Goal: Task Accomplishment & Management: Complete application form

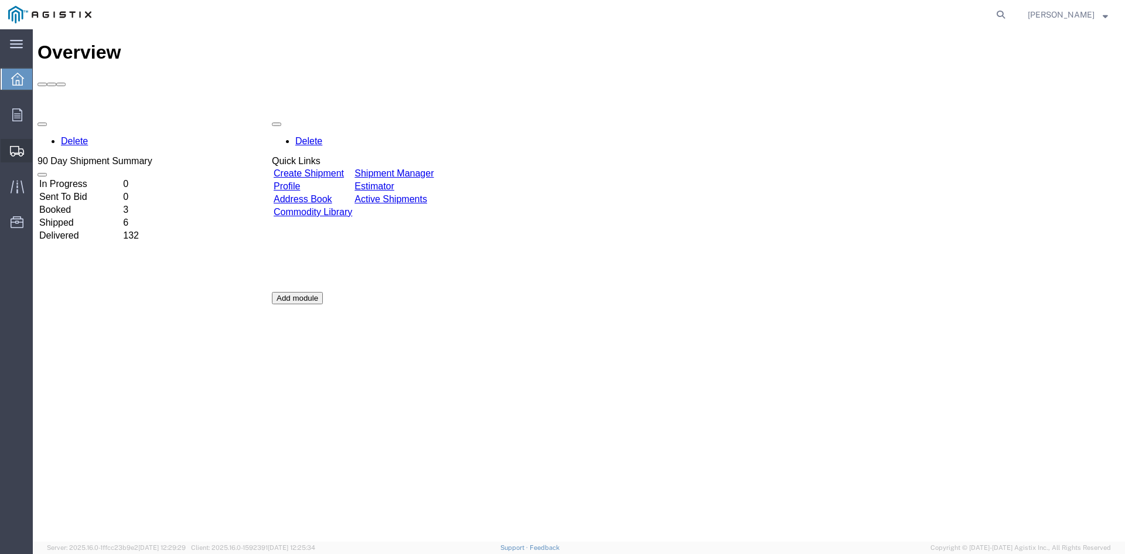
click at [0, 0] on span "Create Shipment" at bounding box center [0, 0] width 0 height 0
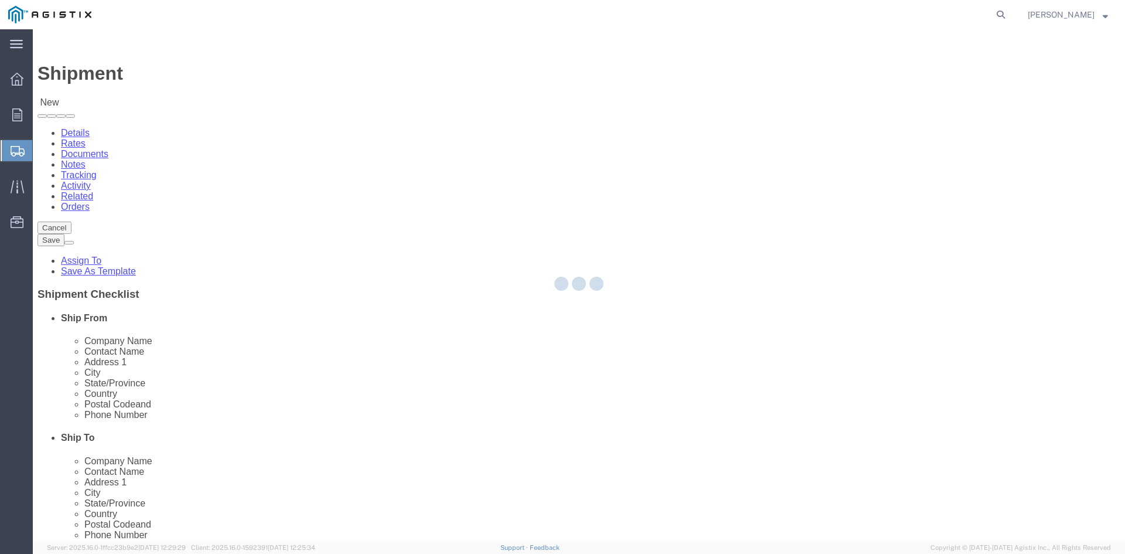
select select
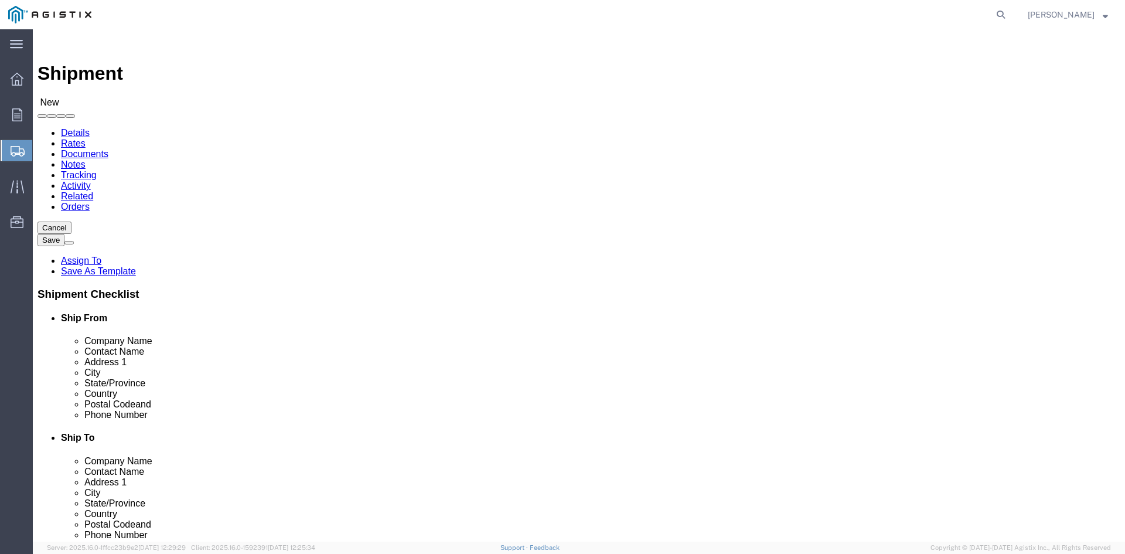
click select "Select PG&E Power Partners"
select select "9596"
click select "Select PG&E Power Partners"
select select
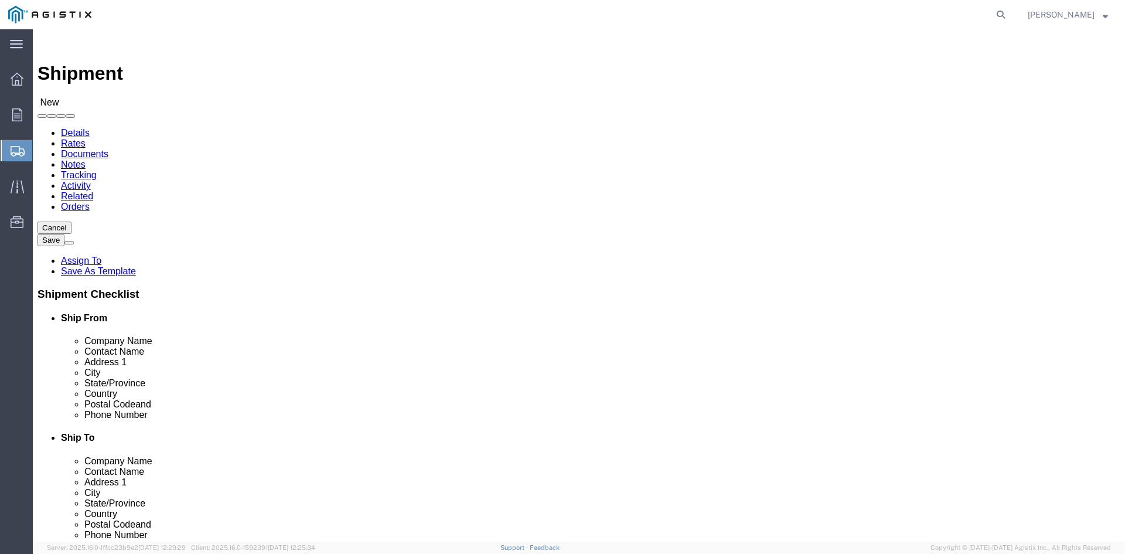
click input "text"
type input "[PERSON_NAME]"
click p "- Power Partners LLC - ([PERSON_NAME]) [STREET_ADDRESS][PERSON_NAME]"
select select "GA"
type input "[PERSON_NAME]"
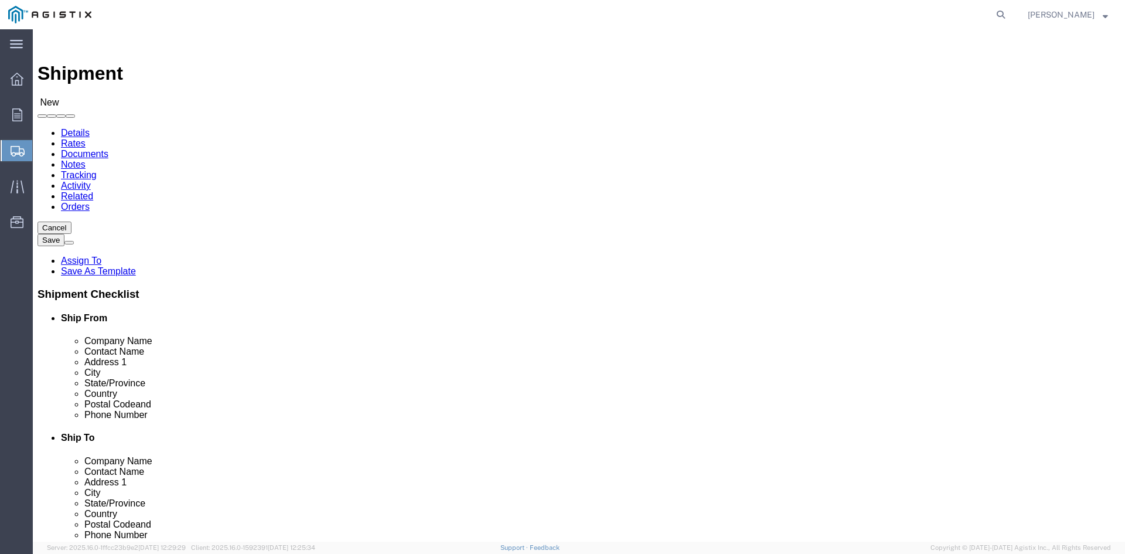
click select "Select All Others [GEOGRAPHIC_DATA] [GEOGRAPHIC_DATA] [GEOGRAPHIC_DATA] [GEOGRA…"
select select "19740"
click select "Select All Others [GEOGRAPHIC_DATA] [GEOGRAPHIC_DATA] [GEOGRAPHIC_DATA] [GEOGRA…"
click input "text"
type input "[PERSON_NAME]"
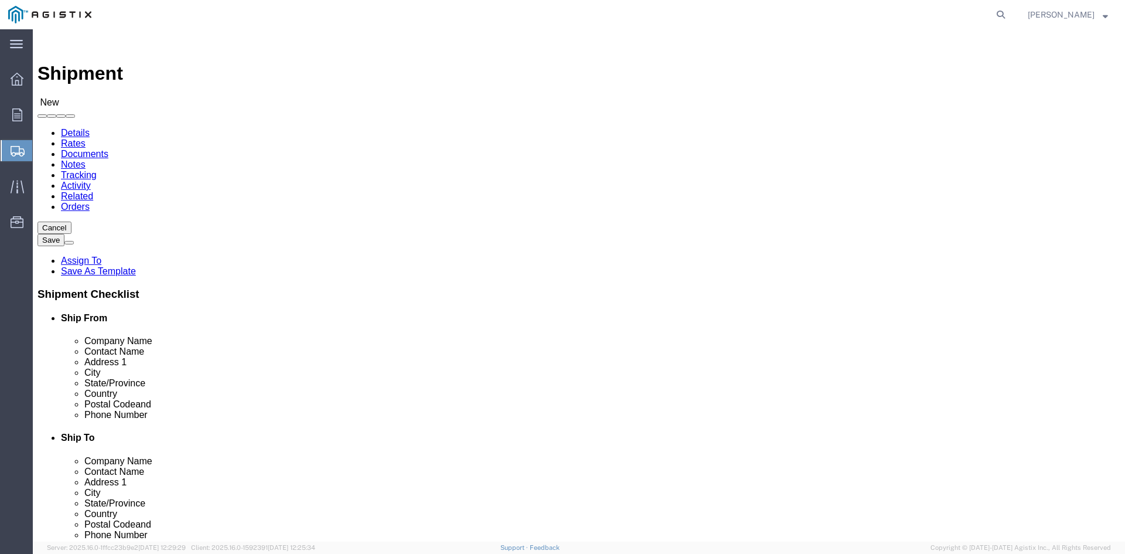
click p "- PG&E - ([PERSON_NAME]) [STREET_ADDRESS][PERSON_NAME]"
select select "CA"
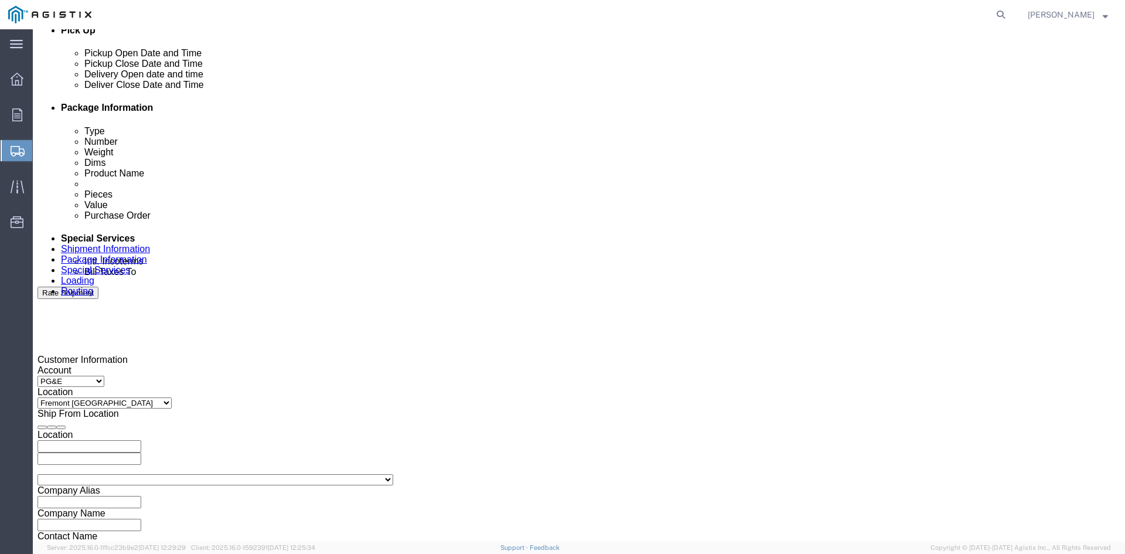
scroll to position [586, 0]
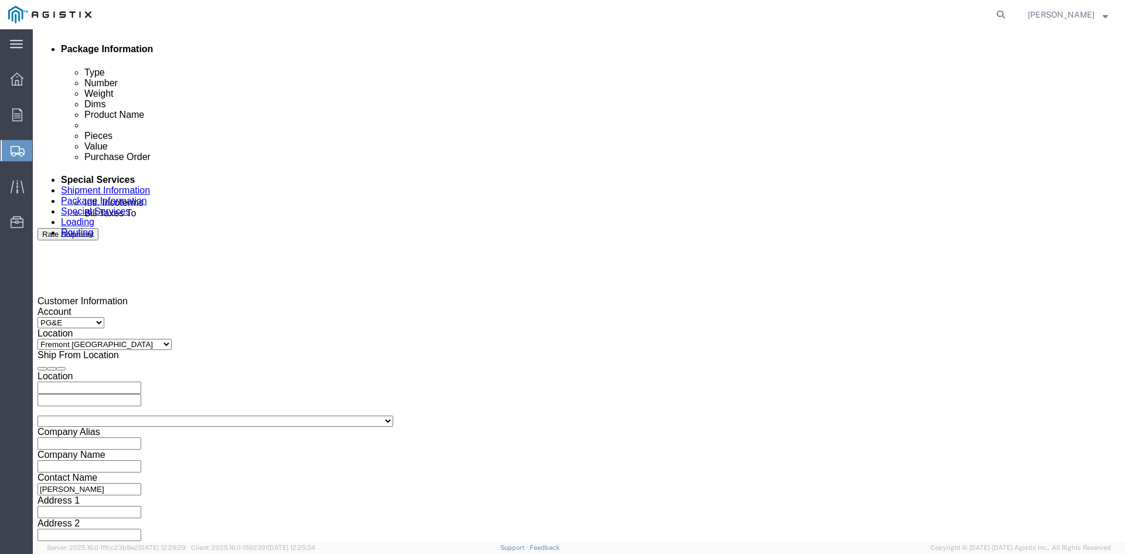
type input "[PERSON_NAME]"
click div "Pickup Start Date Pickup Start Time Pickup Open Date and Time [DATE] 10:00 AM"
click div "[DATE] 10:00 AM"
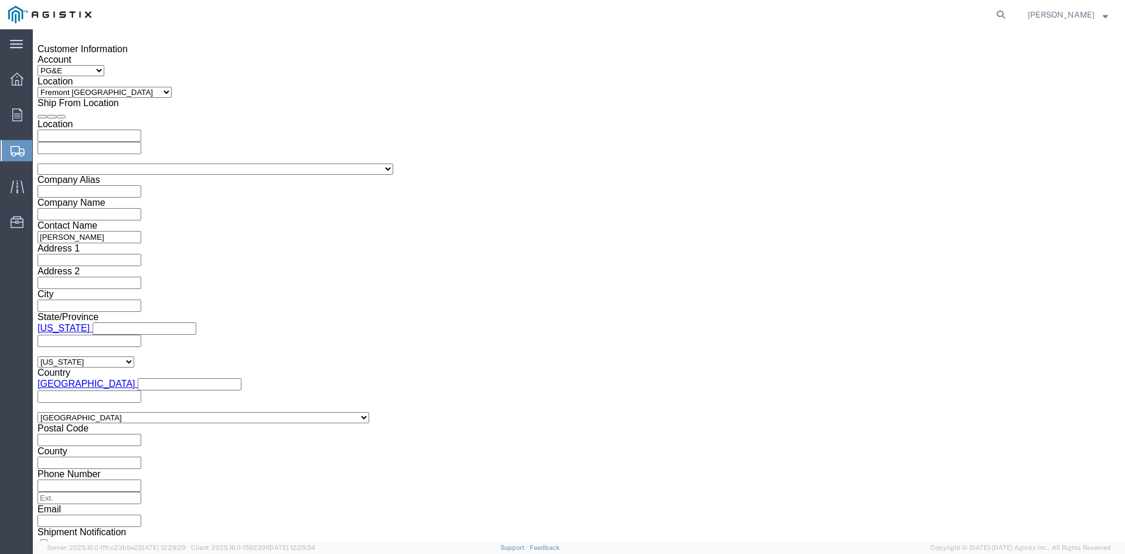
click input "10:00 AM"
type input "11:00 AM"
click button "Apply"
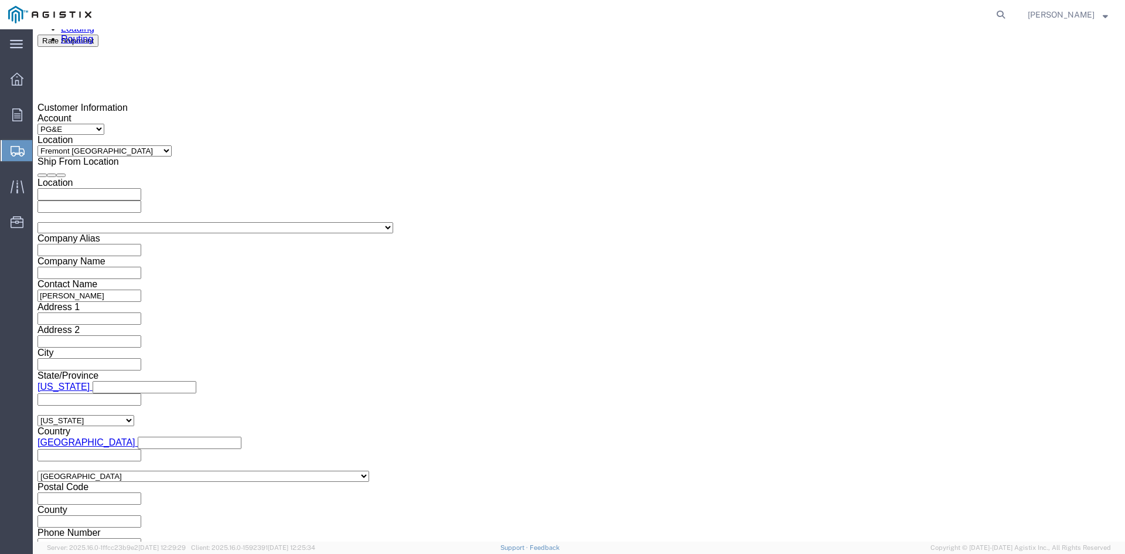
click div "[DATE] 12:00 PM"
type input "5:00 PM"
click button "Apply"
click div
click input "6:00 PM"
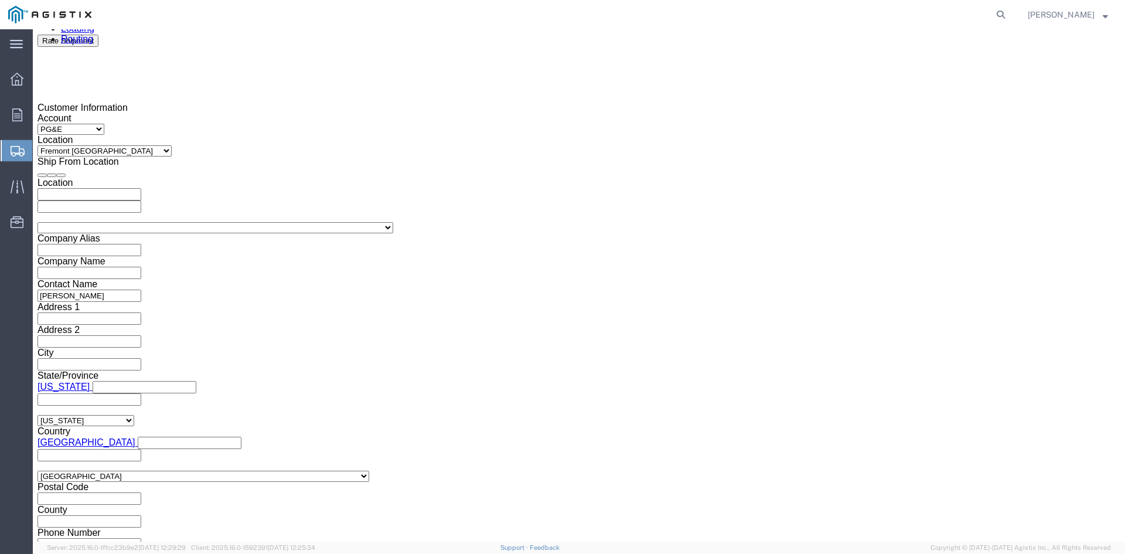
click input "7:00 PM"
click input "7:30 PM"
type input "7:30 AM"
click button "Apply"
click div
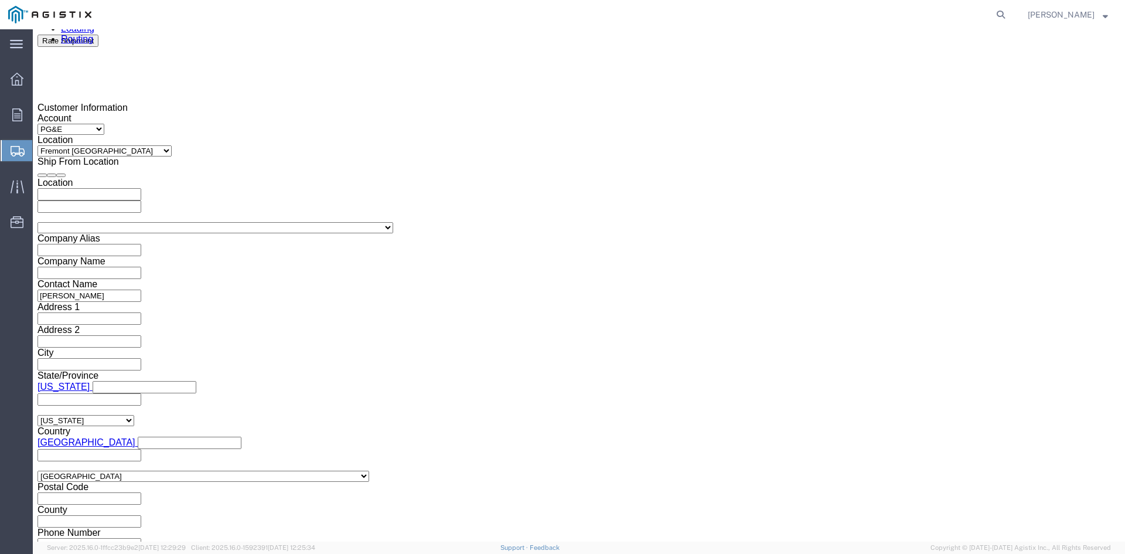
click input "2:30 AM"
click input "2:00 AM"
type input "2:00 PM"
drag, startPoint x: 780, startPoint y: 386, endPoint x: 611, endPoint y: 303, distance: 188.5
click button "Apply"
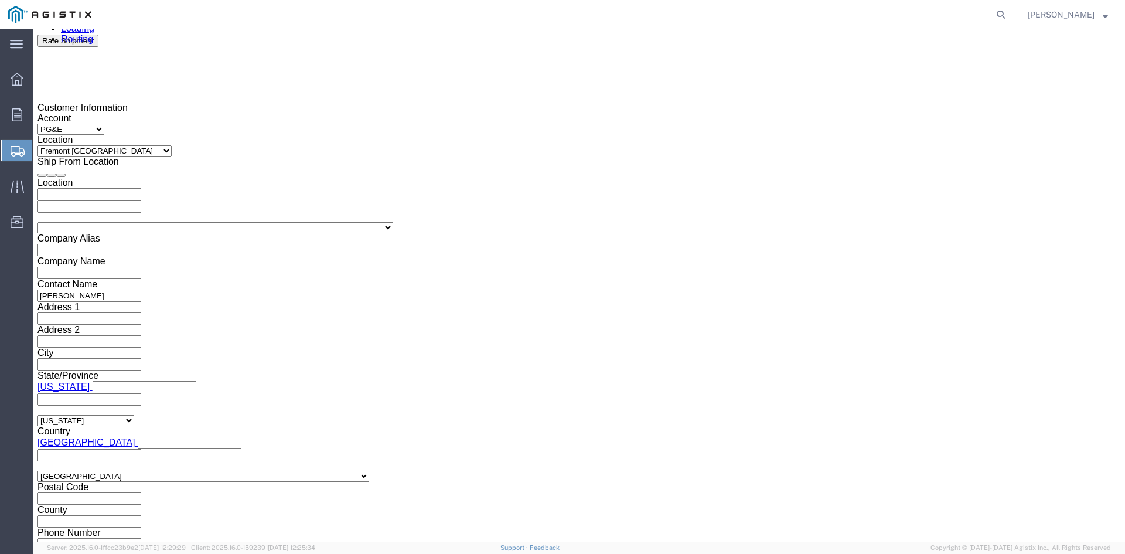
click input "text"
type input "3501394331"
click select "Select Account Type Activity ID Airline Appointment Number ASN Batch Request # …"
select select "BOL"
click select "Select Account Type Activity ID Airline Appointment Number ASN Batch Request # …"
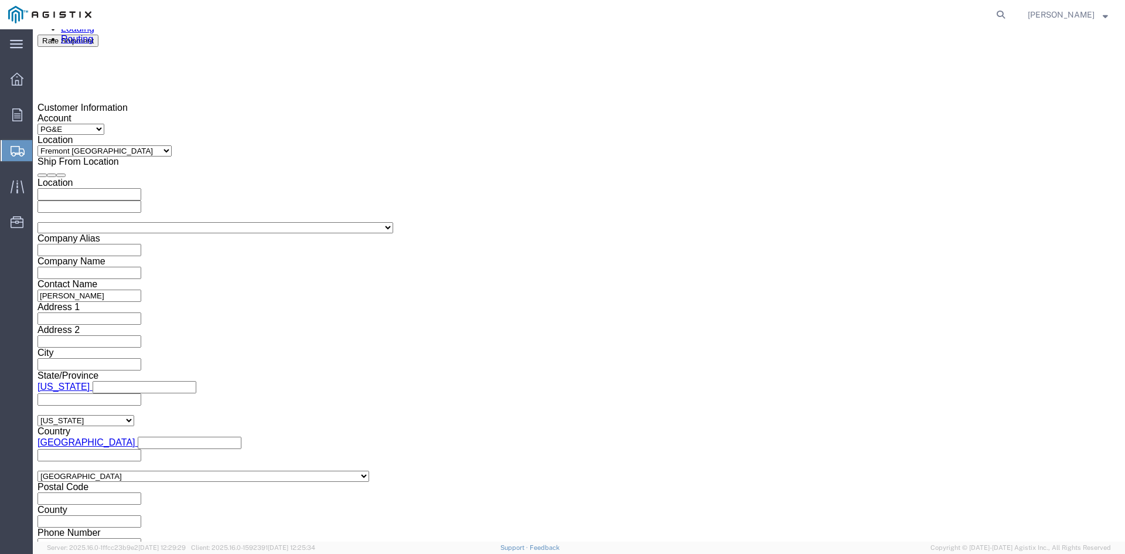
drag, startPoint x: 441, startPoint y: 285, endPoint x: 457, endPoint y: 284, distance: 15.9
click input "text"
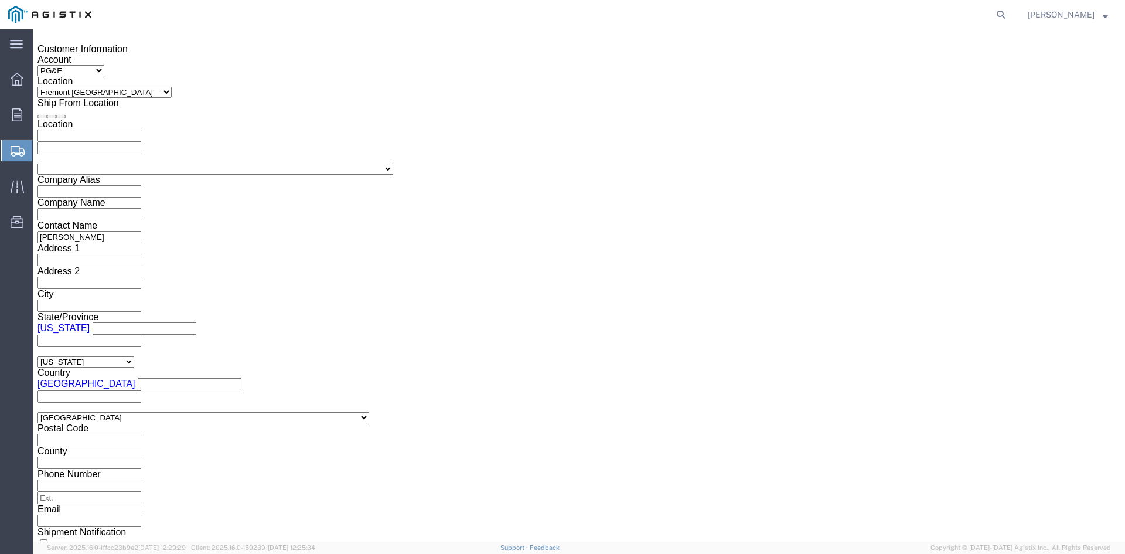
type input "9820294"
click button "Continue"
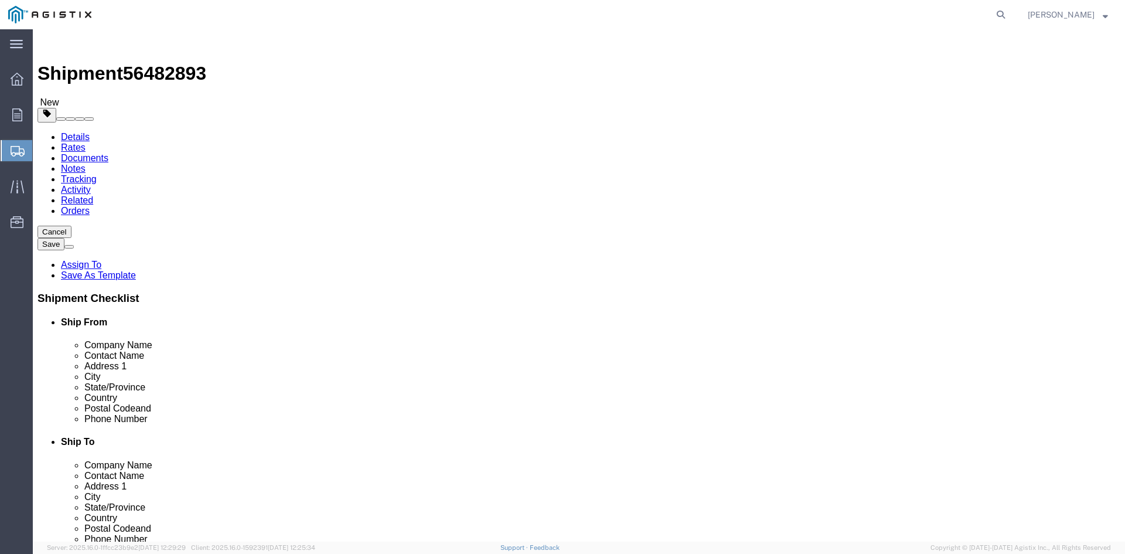
click select "Select Bulk Bundle(s) Cardboard Box(es) Carton(s) Crate(s) Drum(s) (Fiberboard)…"
select select "PSNS"
click select "Select Bulk Bundle(s) Cardboard Box(es) Carton(s) Crate(s) Drum(s) (Fiberboard)…"
click input "text"
type input "1"
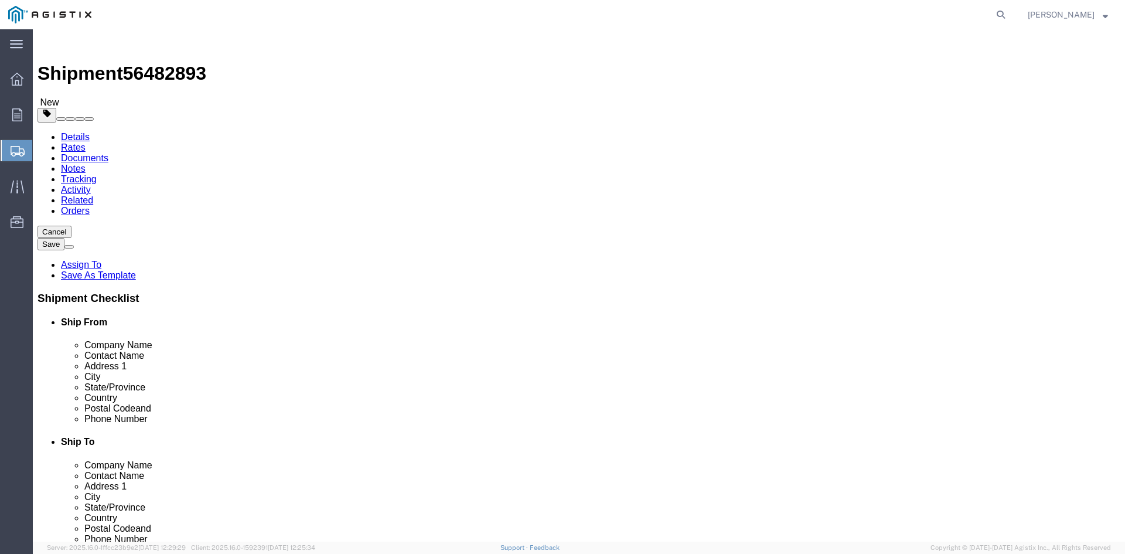
drag, startPoint x: 169, startPoint y: 249, endPoint x: 142, endPoint y: 249, distance: 26.4
click div "Number 1"
type input "31"
click input "text"
type input "40"
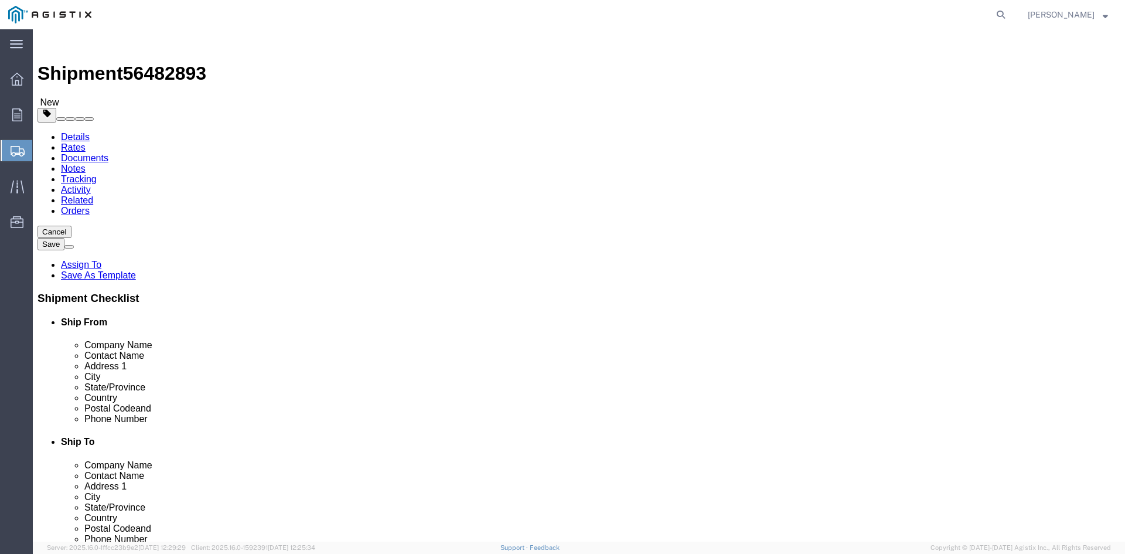
click input "text"
type input "44"
drag, startPoint x: 293, startPoint y: 272, endPoint x: 326, endPoint y: 271, distance: 33.4
click input "text"
type input "48.00"
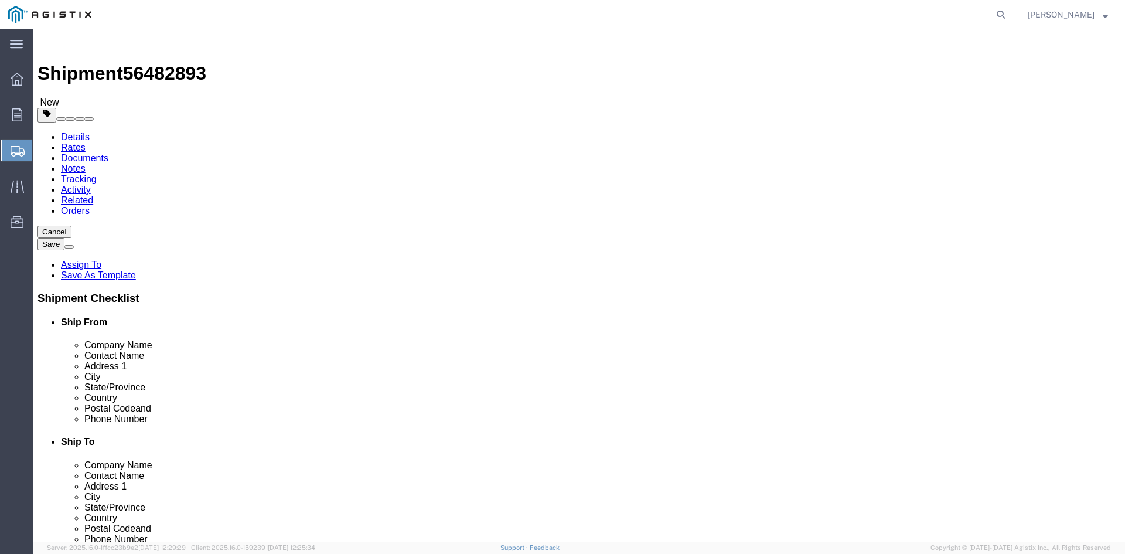
drag, startPoint x: 191, startPoint y: 295, endPoint x: 122, endPoint y: 294, distance: 68.6
click div "Weight Total weight of packages in pounds or kilograms 0.00 Select kgs lbs Ship…"
type input "25379.63"
click link "Add Content"
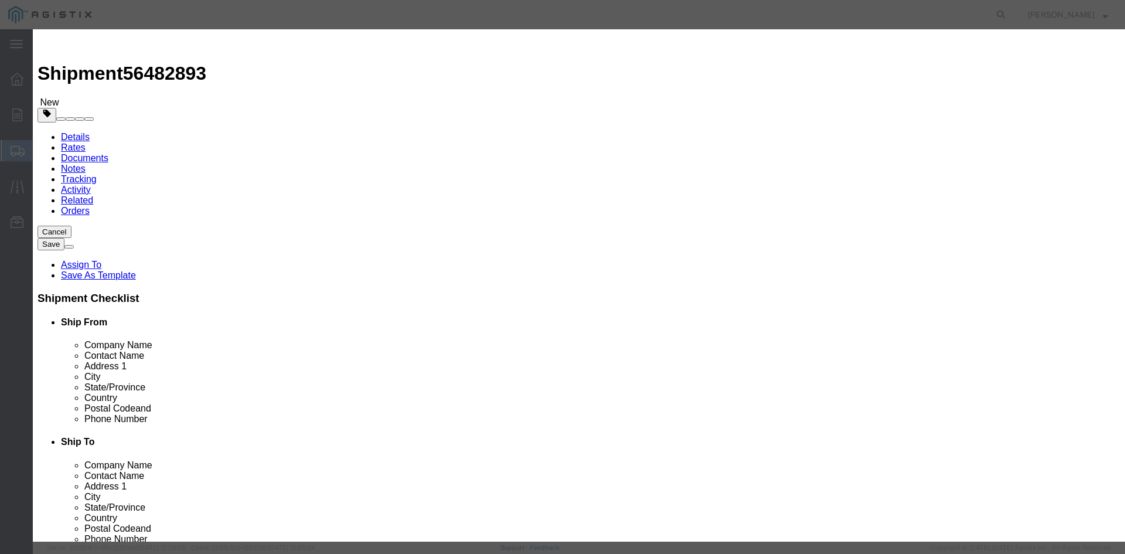
drag, startPoint x: 352, startPoint y: 87, endPoint x: 404, endPoint y: 90, distance: 52.3
click input "text"
drag, startPoint x: 444, startPoint y: 90, endPoint x: 340, endPoint y: 89, distance: 103.8
click div "Product Name Overhead Transformer"
type input "Overhead Transformer"
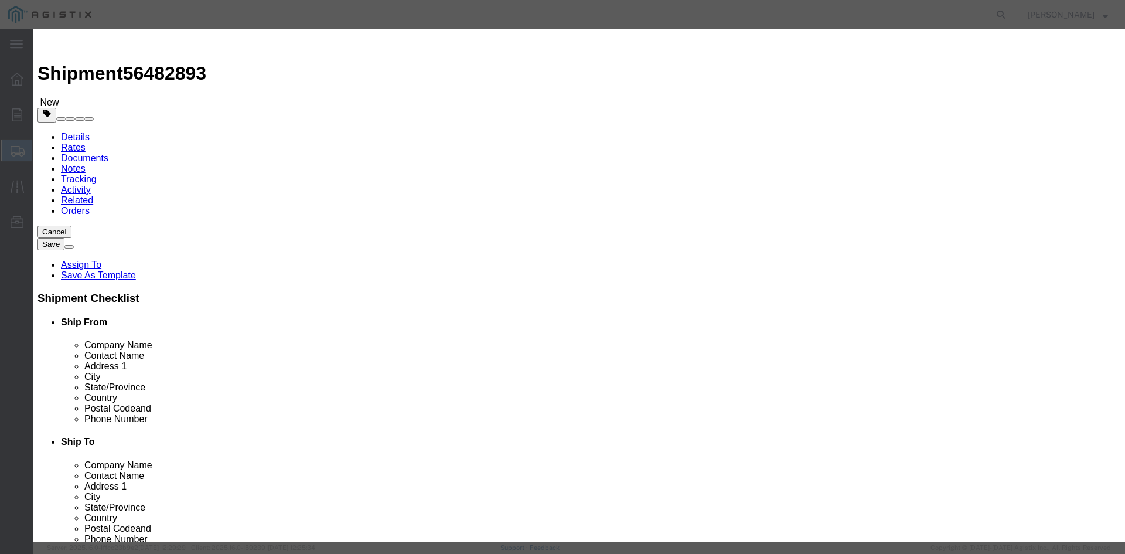
drag, startPoint x: 356, startPoint y: 107, endPoint x: 327, endPoint y: 110, distance: 29.4
click div "Pieces 0 Select Bag Barrels 100Board Feet Bottle Box Blister Pack Carats Can Ca…"
type input "31"
click input "text"
type input "1"
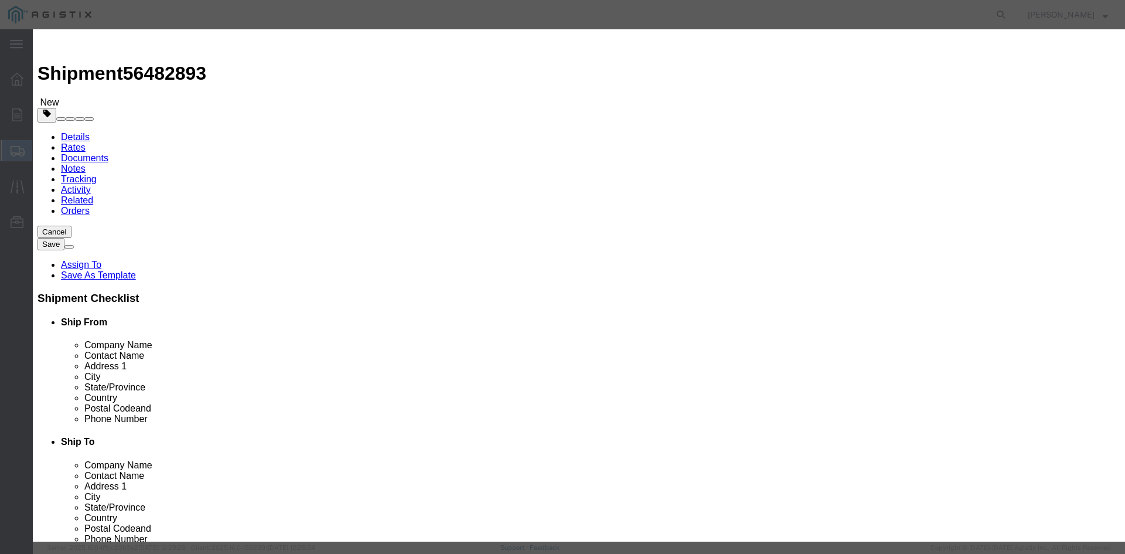
click select "Select 50 55 60 65 70 85 92.5 100 125 175 250 300 400"
select select "55"
click select "Select 50 55 60 65 70 85 92.5 100 125 175 250 300 400"
click button "Save & Close"
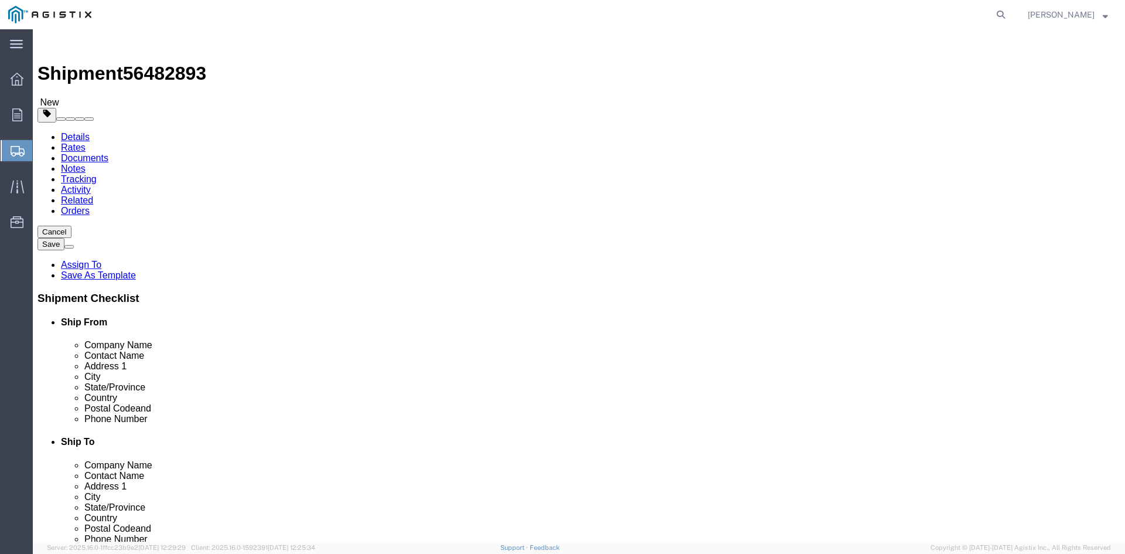
click link "Add Package"
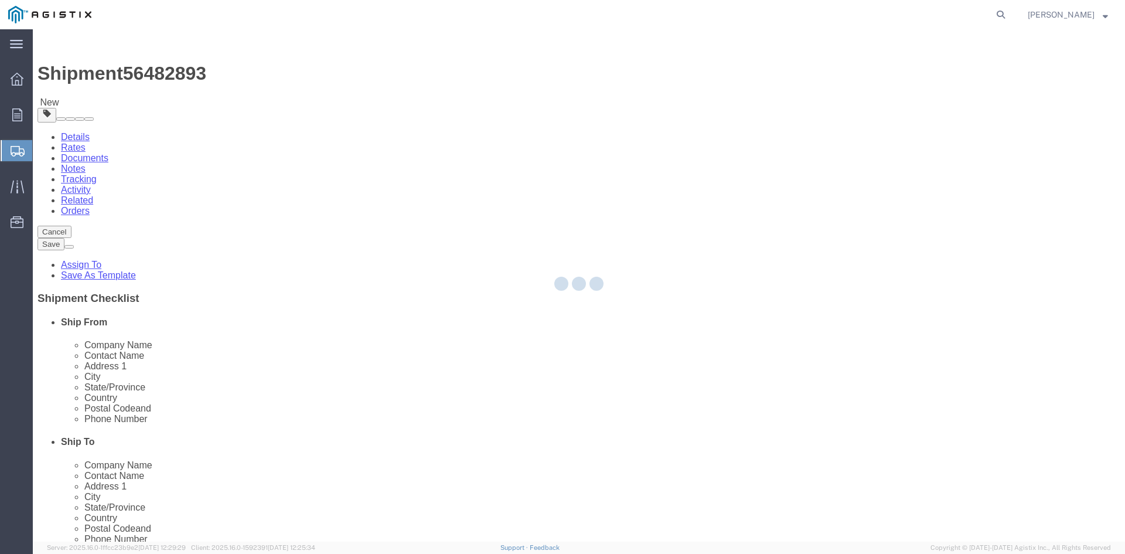
select select "PSNS"
select select "CBOX"
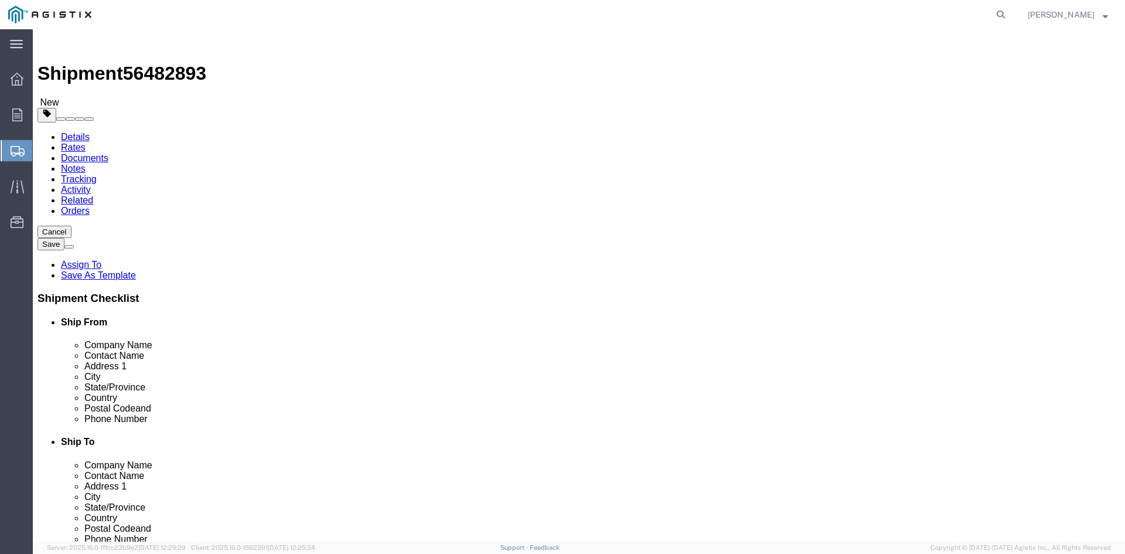
click span "button"
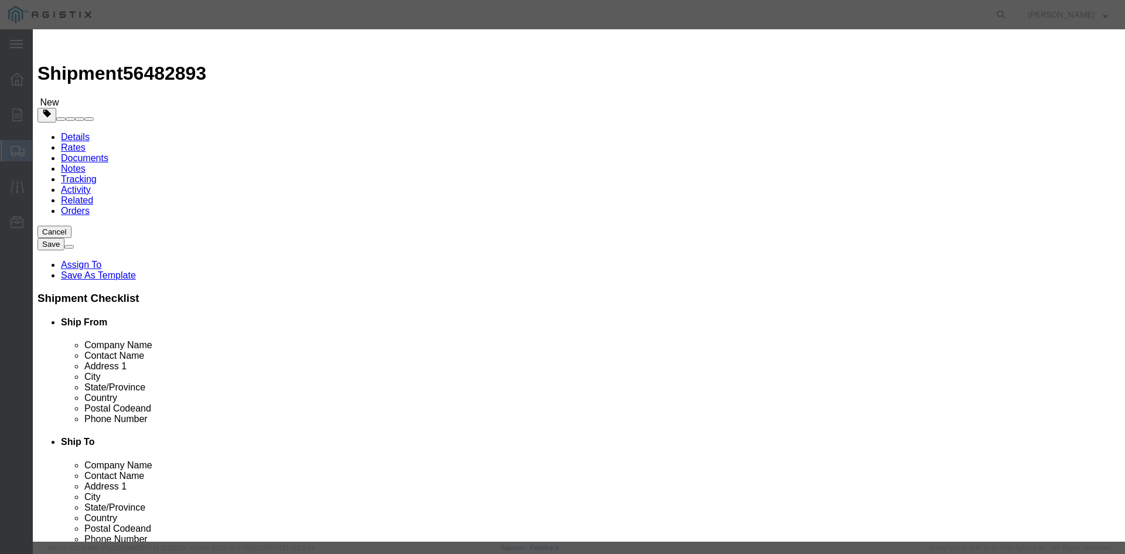
click button "Yes"
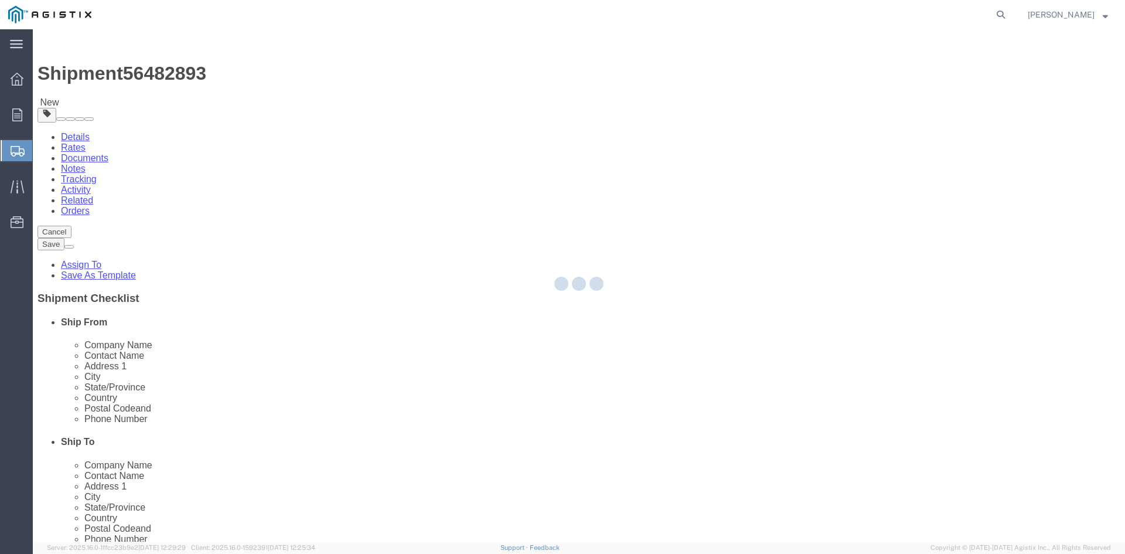
select select "PSNS"
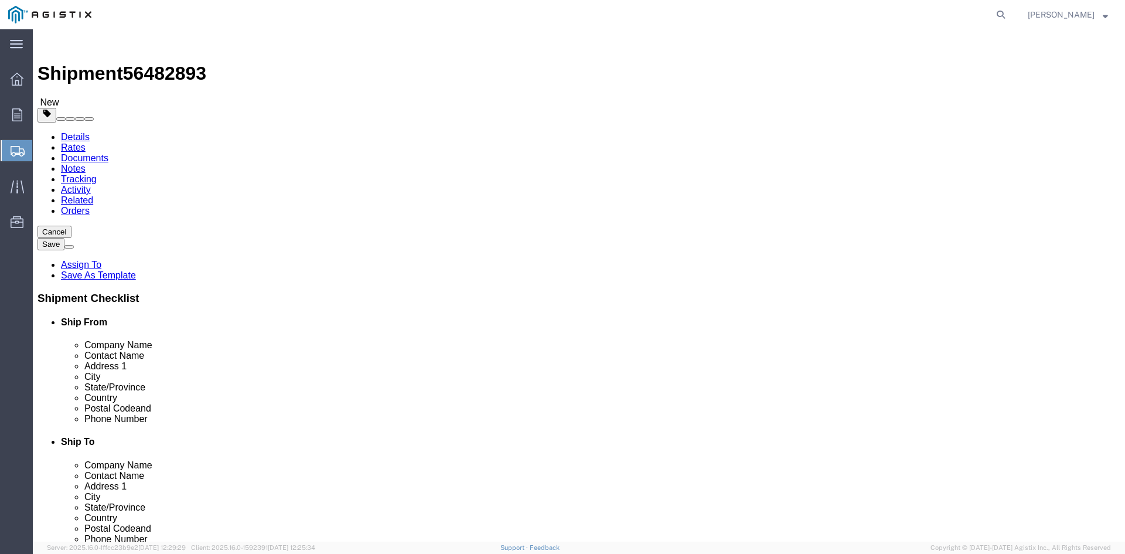
click icon
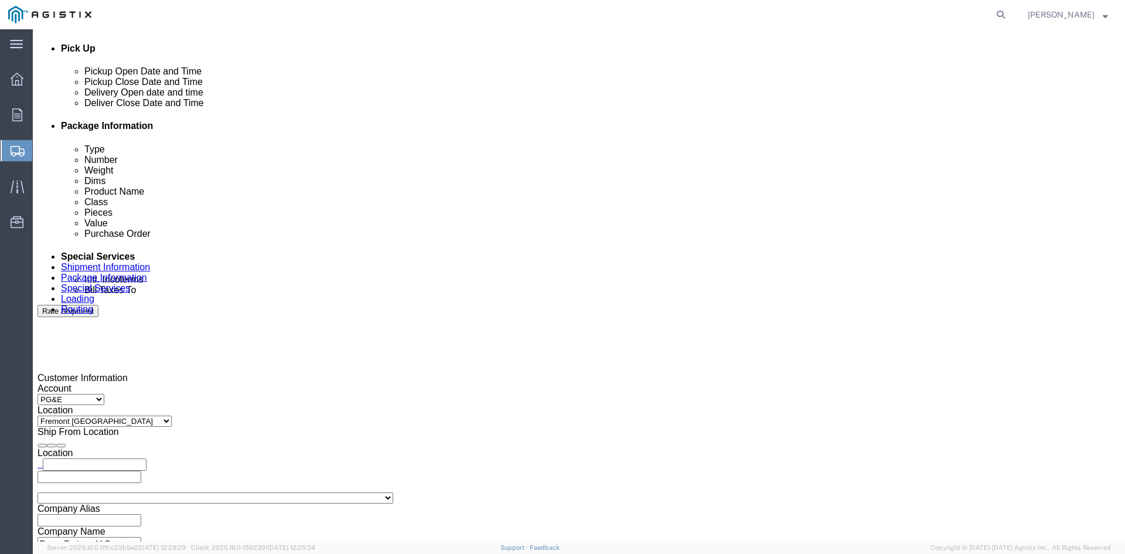
scroll to position [528, 0]
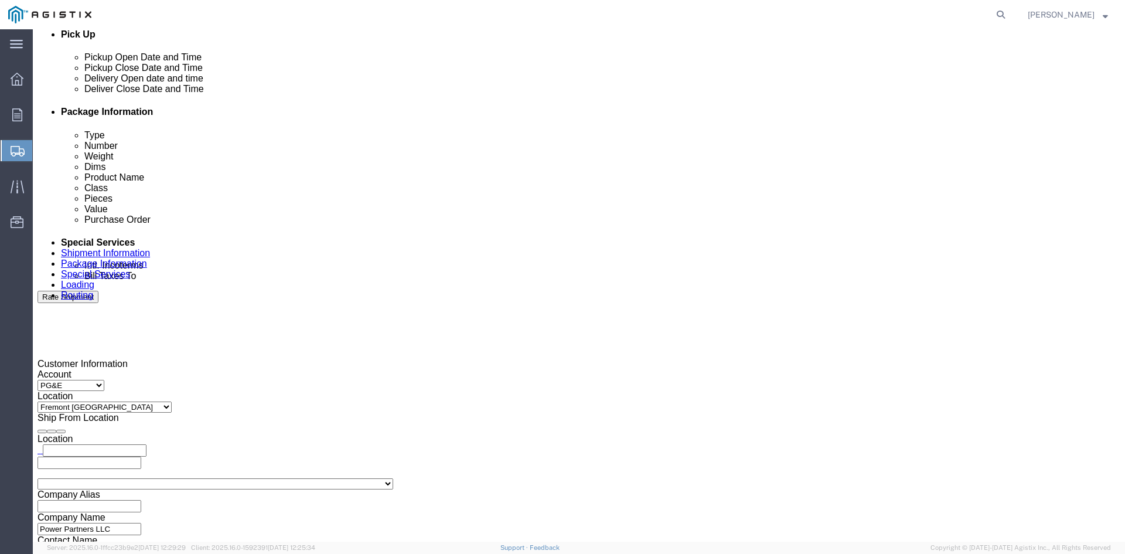
click input "text"
type input "[EMAIL_ADDRESS][DOMAIN_NAME]"
type input "z"
type input "s"
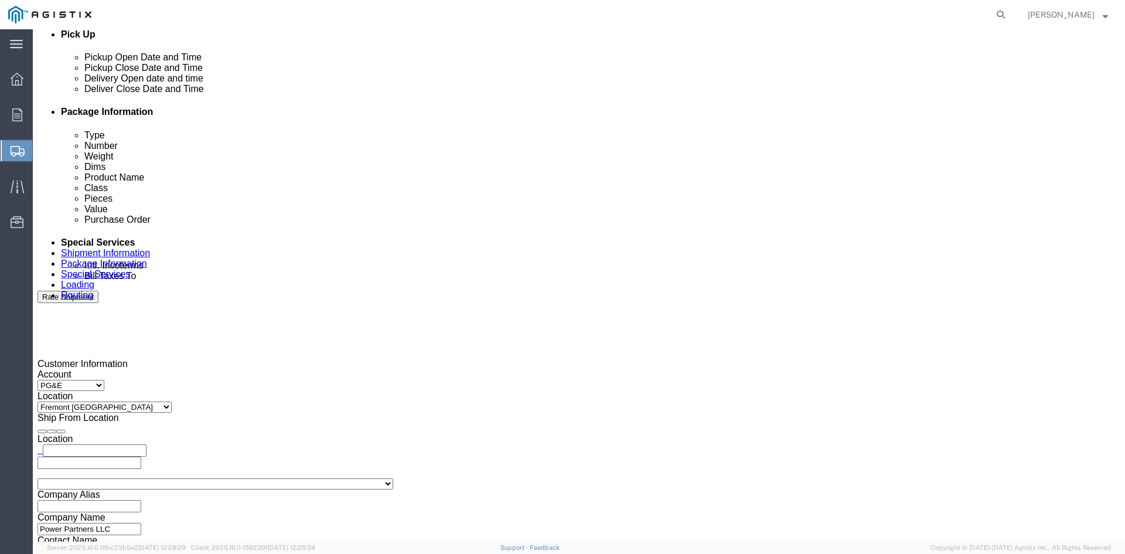
type input "k"
type input "pr"
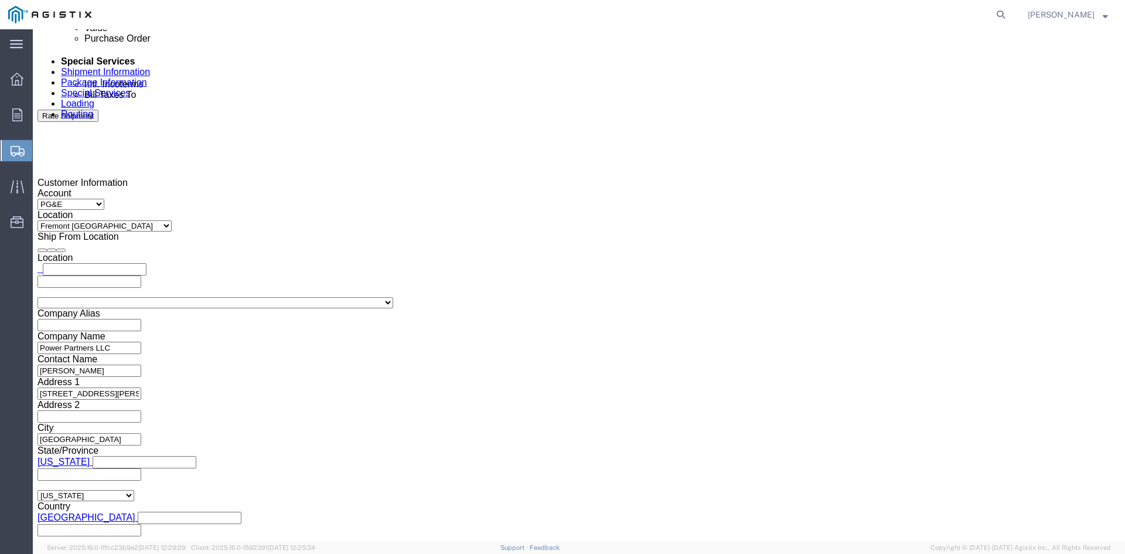
scroll to position [710, 0]
drag, startPoint x: 953, startPoint y: 488, endPoint x: 826, endPoint y: 434, distance: 138.4
click button "Rate Shipment"
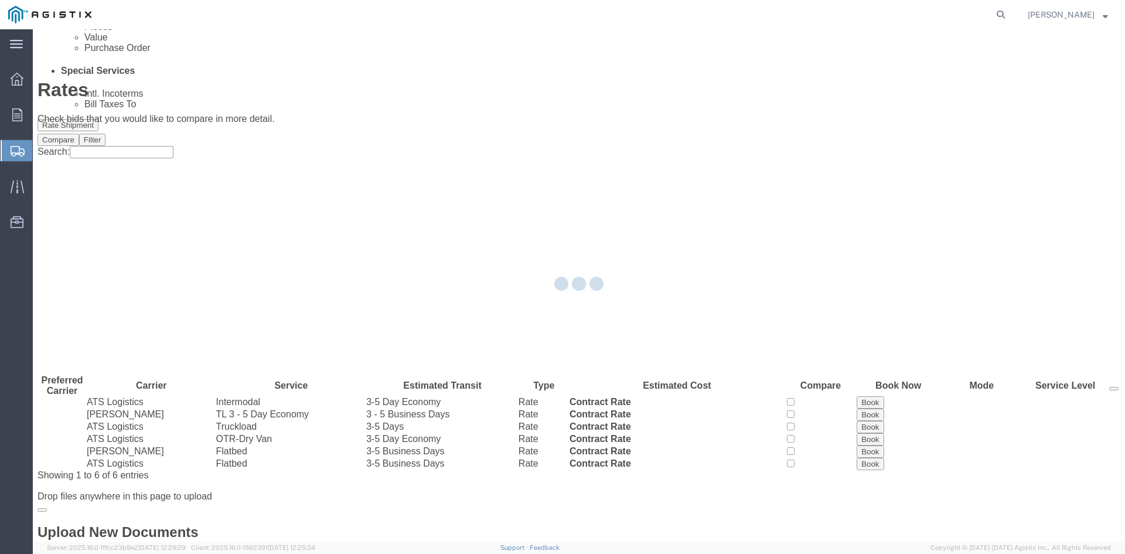
scroll to position [0, 0]
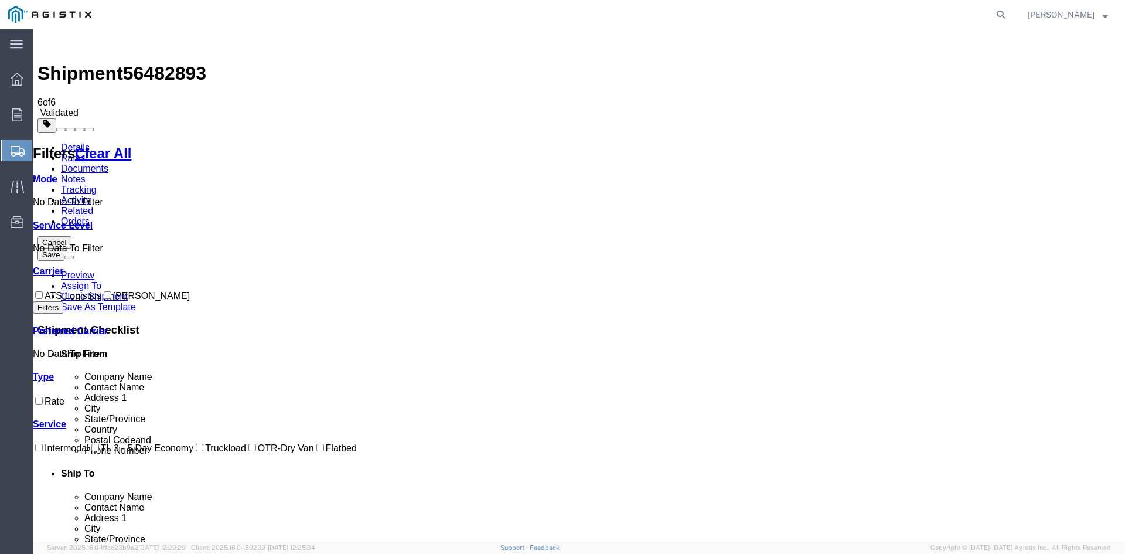
click at [43, 291] on input "ATS Logistics" at bounding box center [39, 295] width 8 height 8
checkbox input "true"
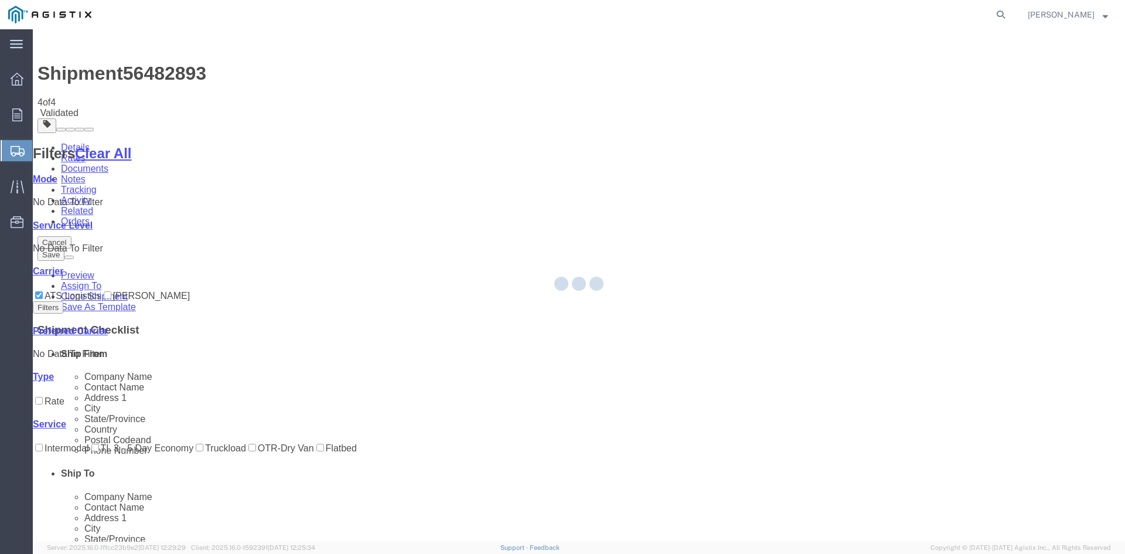
drag, startPoint x: 76, startPoint y: 270, endPoint x: 449, endPoint y: 388, distance: 391.2
click at [449, 388] on div at bounding box center [579, 285] width 1093 height 512
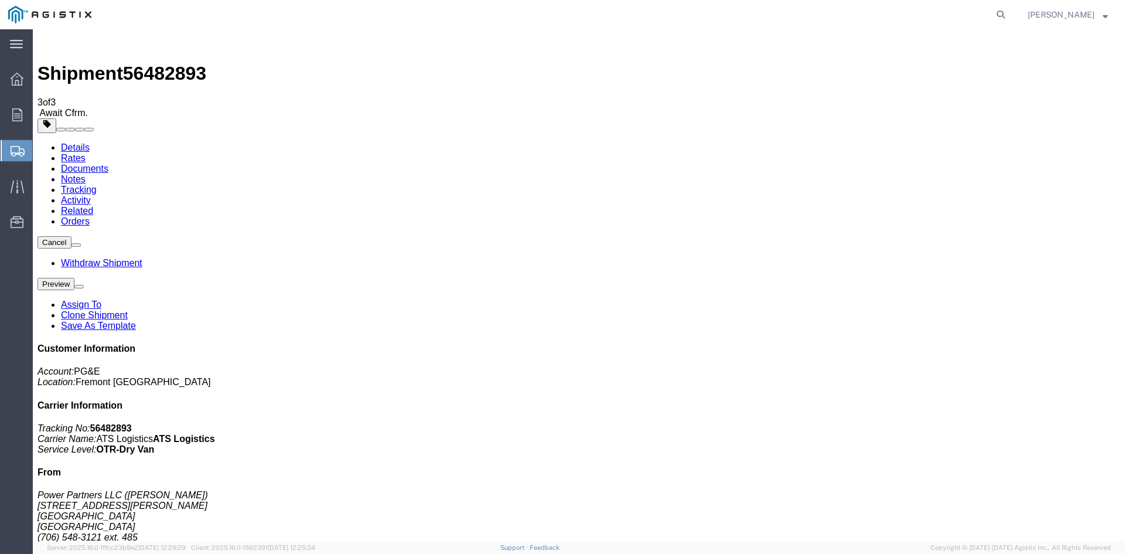
click at [0, 0] on span "Create Shipment" at bounding box center [0, 0] width 0 height 0
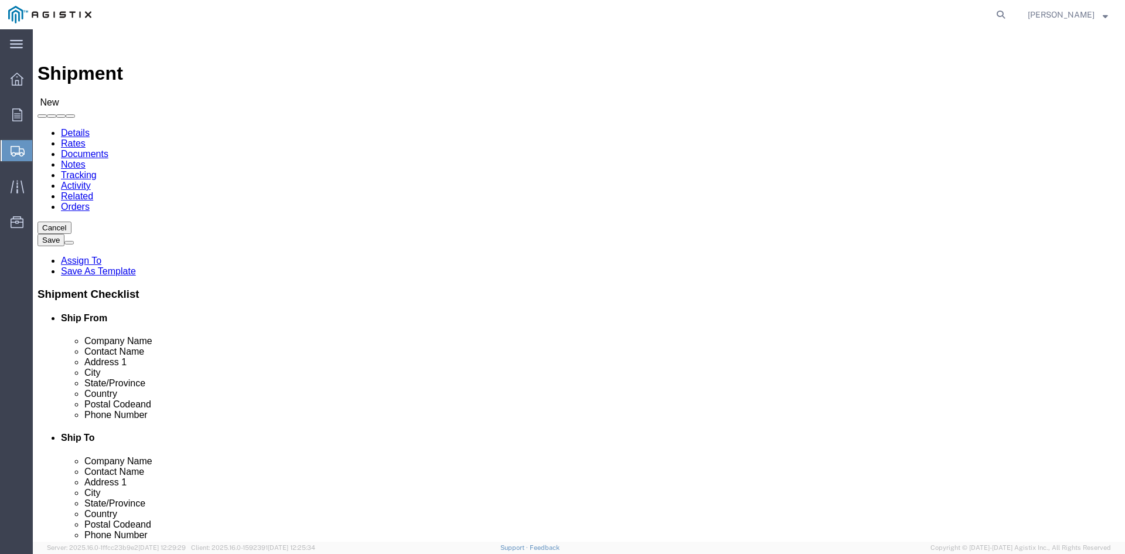
click select "Select PG&E Power Partners"
select select "9596"
click select "Select PG&E Power Partners"
select select
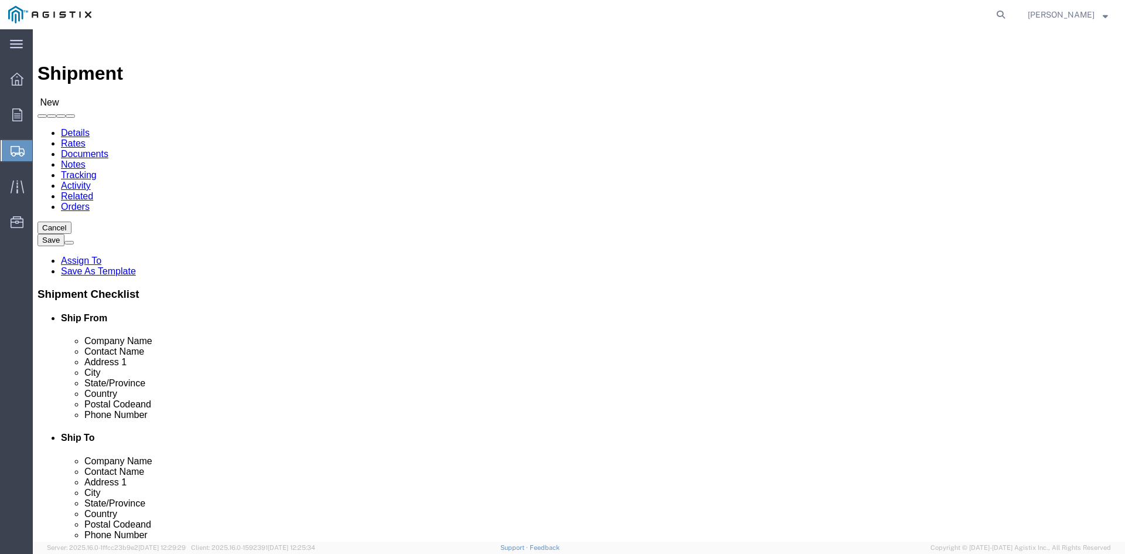
click input "text"
type input "[PERSON_NAME]"
click p "- Power Partners LLC - ([PERSON_NAME]) [STREET_ADDRESS][PERSON_NAME]"
select select "GA"
type input "[PERSON_NAME]"
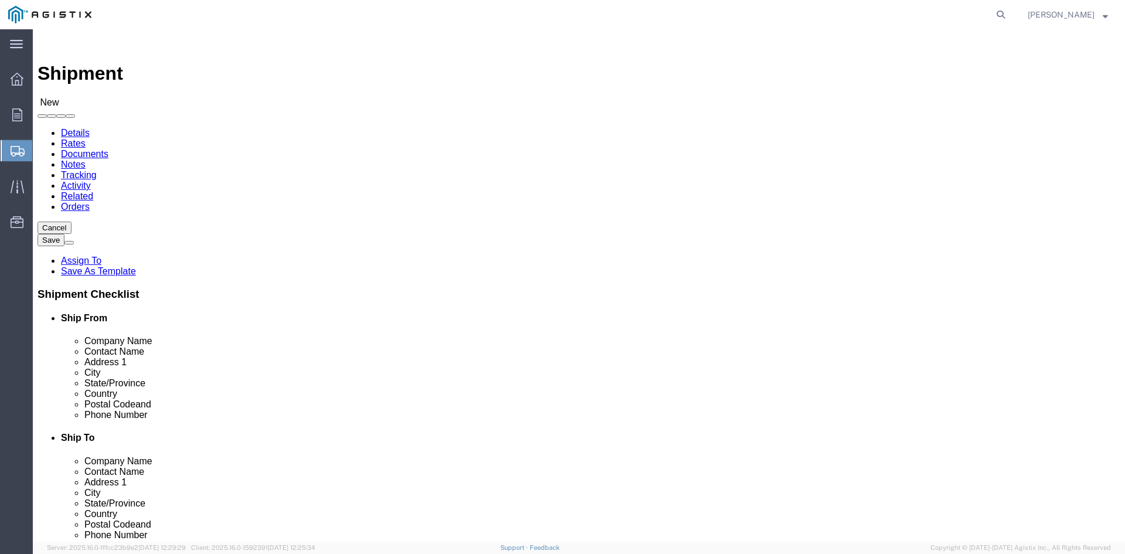
click select "Select All Others [GEOGRAPHIC_DATA] [GEOGRAPHIC_DATA] [GEOGRAPHIC_DATA] [GEOGRA…"
select select "19745"
click select "Select All Others [GEOGRAPHIC_DATA] [GEOGRAPHIC_DATA] [GEOGRAPHIC_DATA] [GEOGRA…"
click input "text"
type input "Anto"
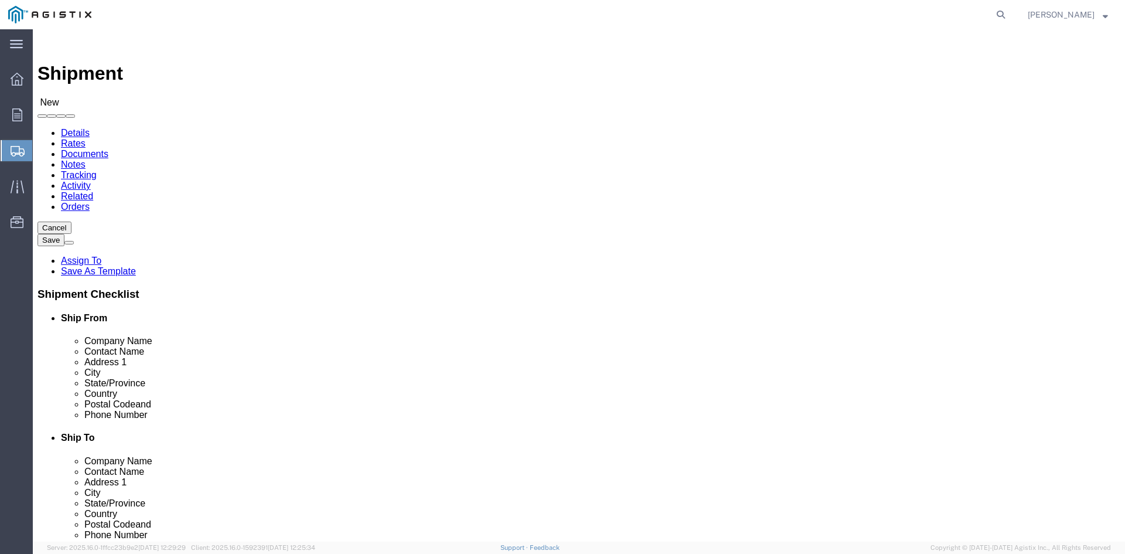
click p "- PG&E - ([PERSON_NAME]) [STREET_ADDRESS]"
select select "CA"
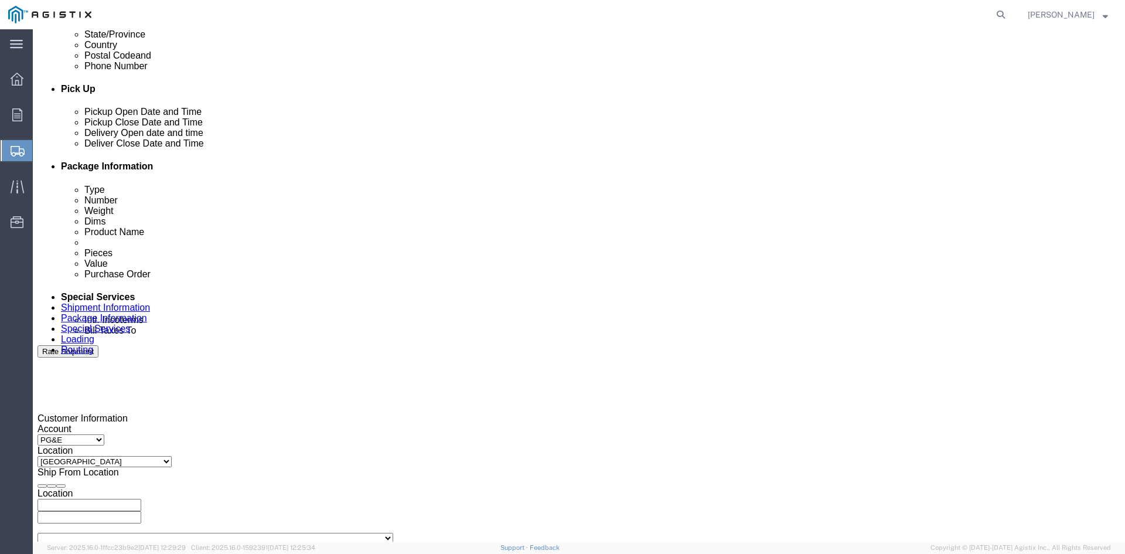
scroll to position [645, 0]
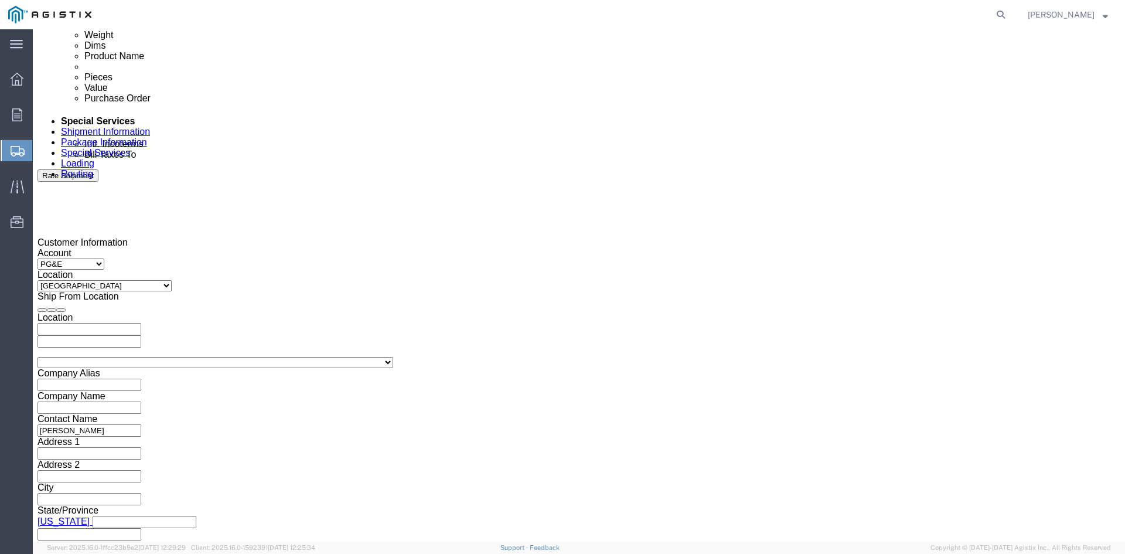
type input "[PERSON_NAME]"
click div "Pickup Start Date Pickup Start Time Pickup Open Date and Time [DATE] 10:00 AM"
click div "[DATE] 10:00 AM"
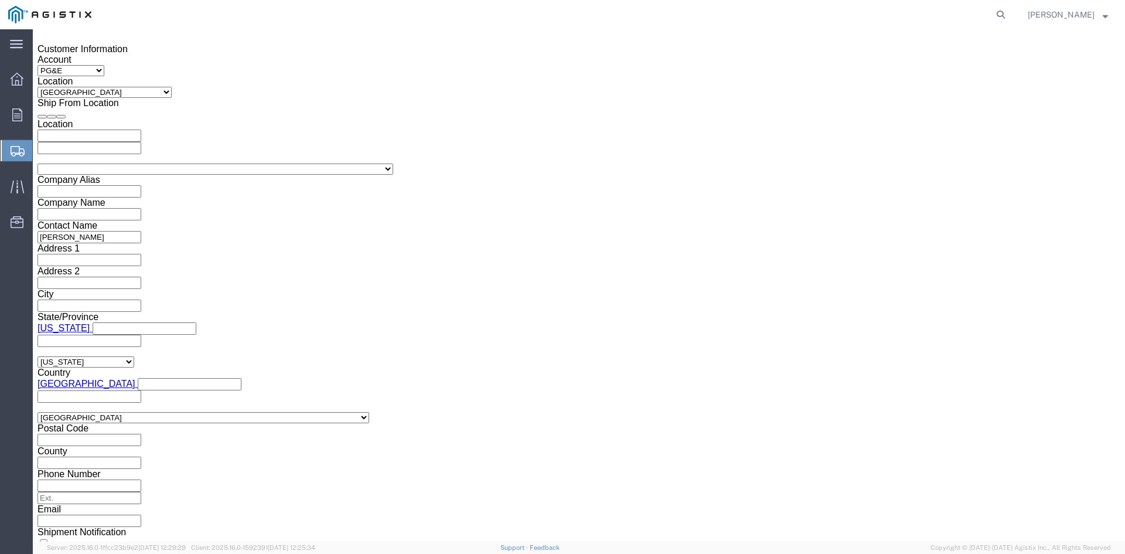
click input "10:00 AM"
type input "11:00 AM"
click button "Apply"
click div "[DATE] 12:00 PM"
type input "5:00 PM"
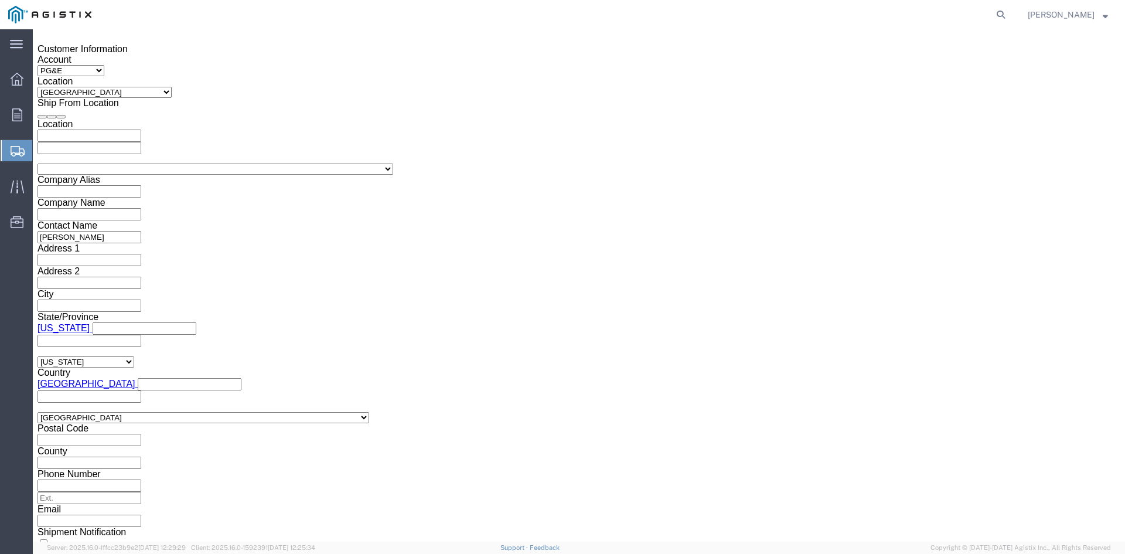
click button "Apply"
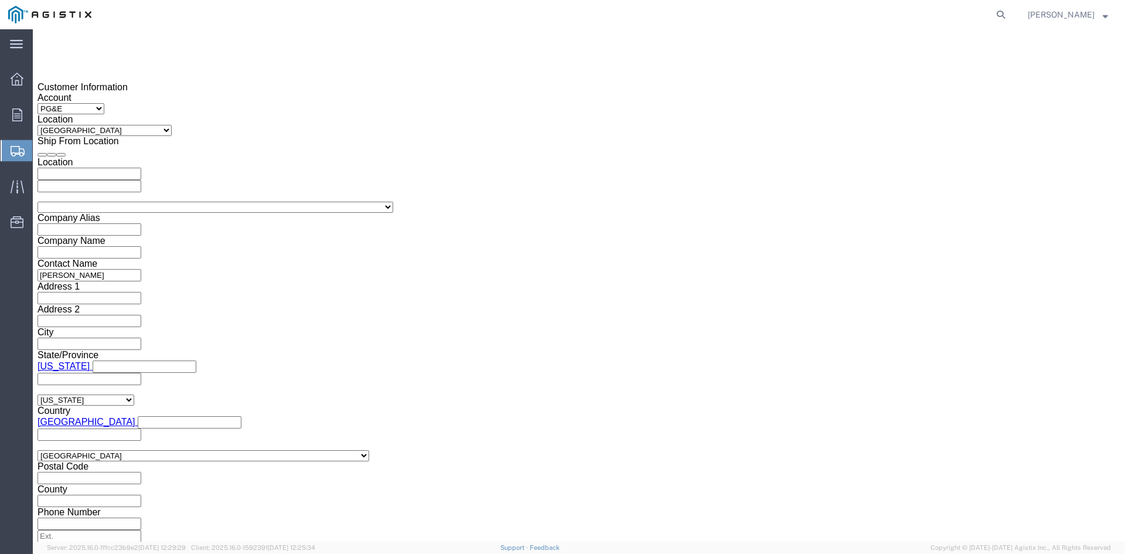
scroll to position [780, 0]
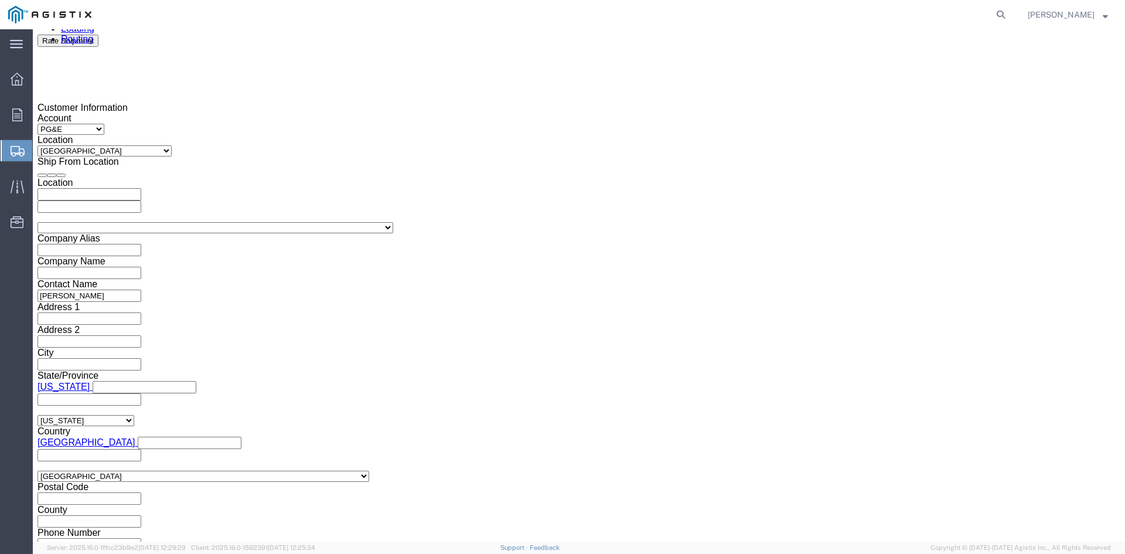
click div
click input "6:00 PM"
click input "7:00 PM"
click input "7:30 PM"
type input "7:30 AM"
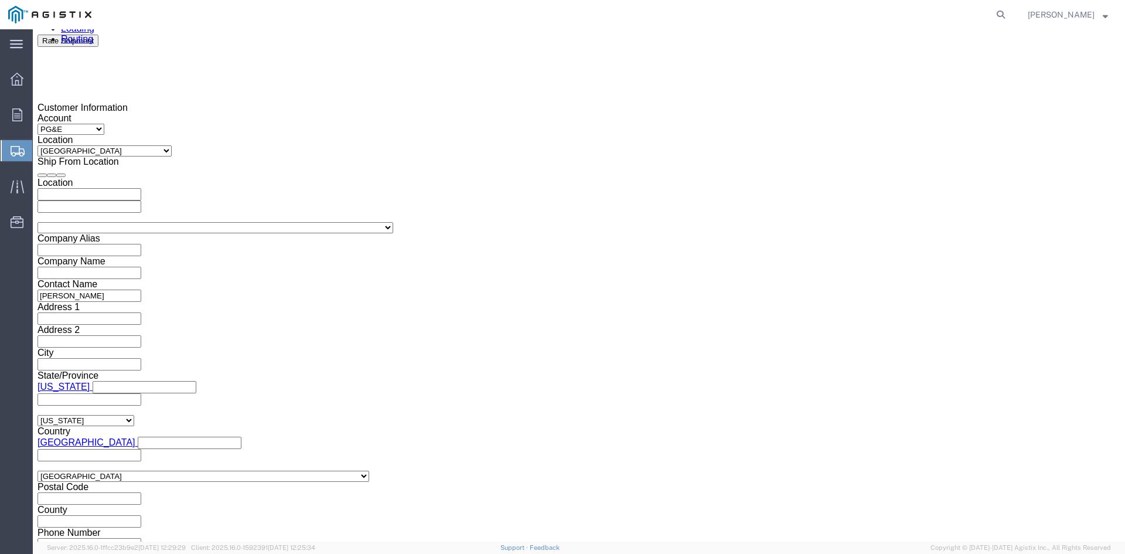
click button "Apply"
click div
click input "2:30 AM"
click input "2:00 AM"
type input "2:00 PM"
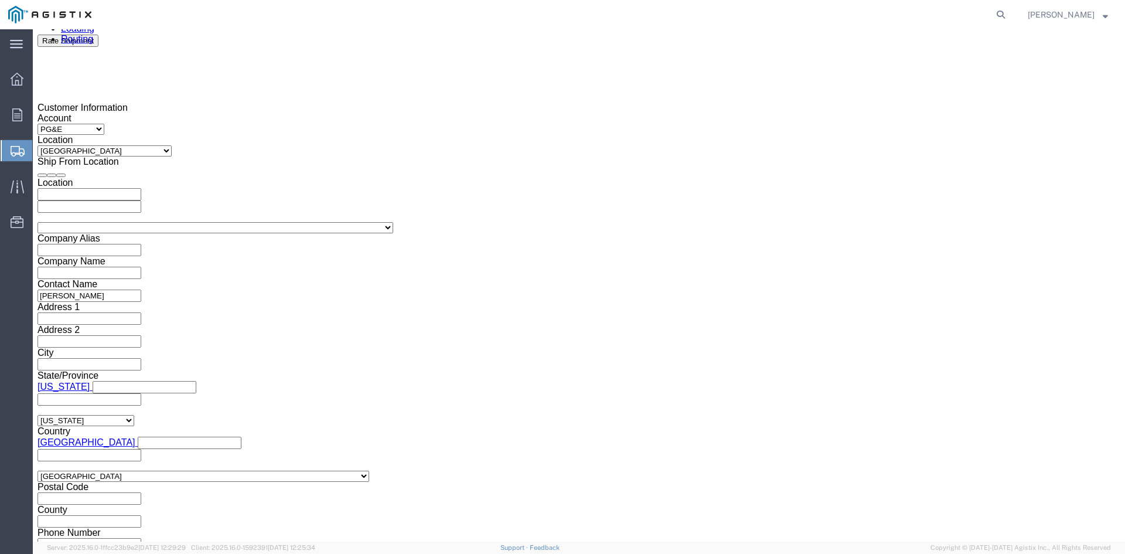
click button "Apply"
drag, startPoint x: 161, startPoint y: 285, endPoint x: 174, endPoint y: 285, distance: 13.5
click input "text"
type input "3501397717"
click select "Select Account Type Activity ID Airline Appointment Number ASN Batch Request # …"
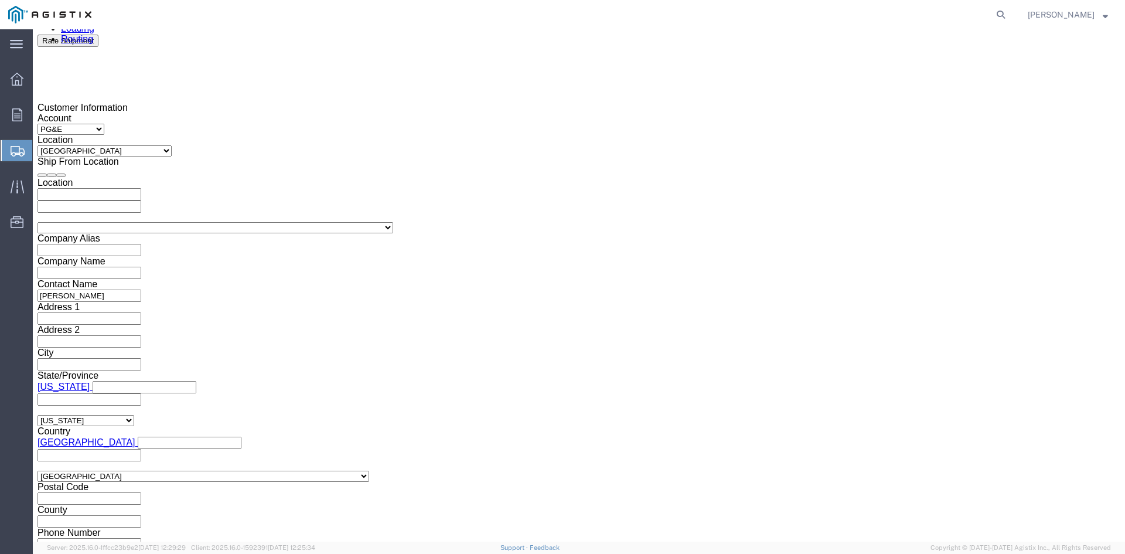
select select "BOL"
click select "Select Account Type Activity ID Airline Appointment Number ASN Batch Request # …"
click input "text"
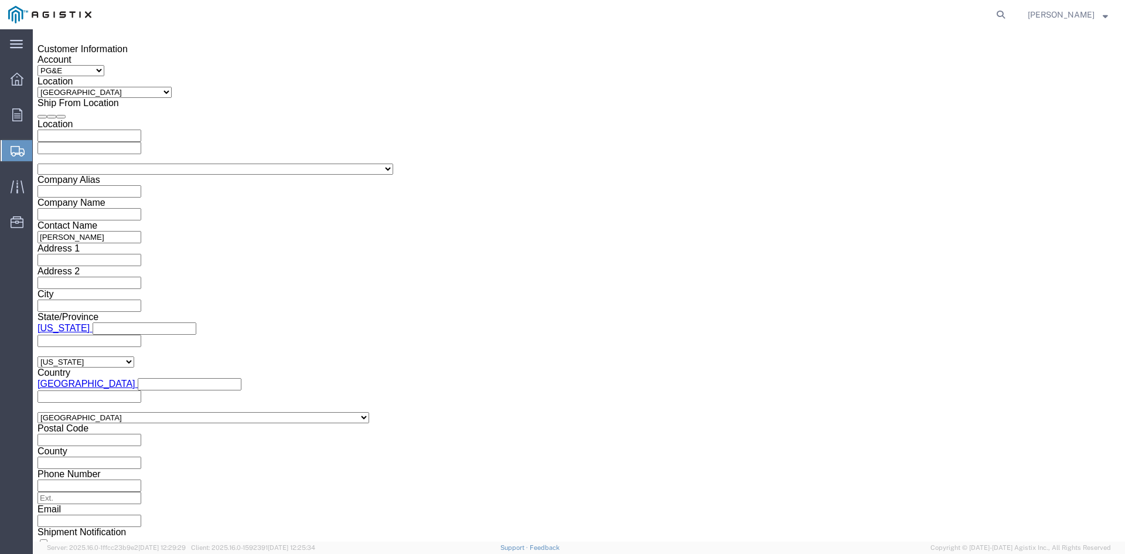
type input "9820296"
click button "Continue"
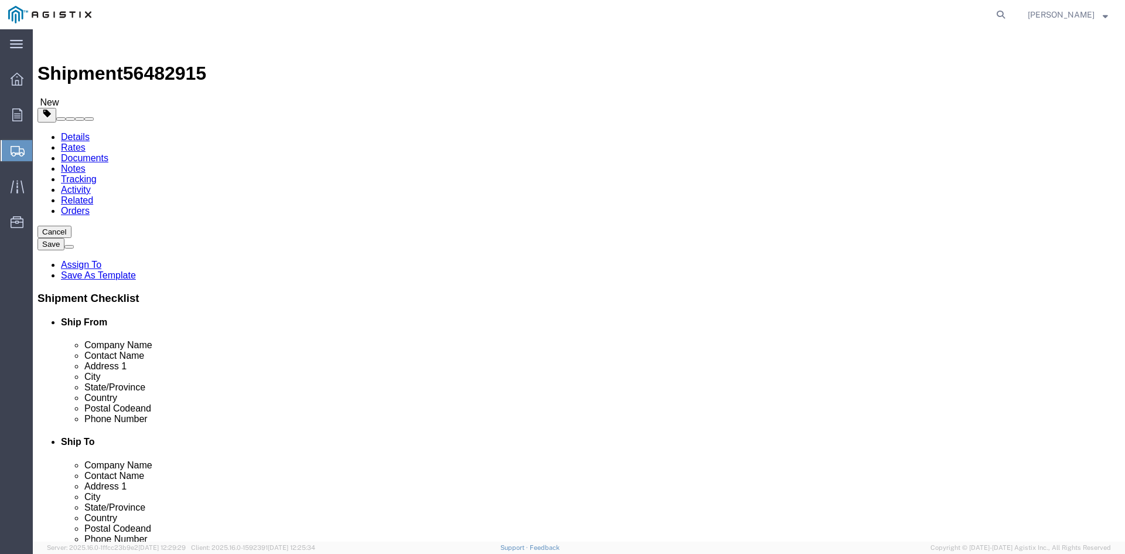
click select "Select Bulk Bundle(s) Cardboard Box(es) Carton(s) Crate(s) Drum(s) (Fiberboard)…"
select select "PSNS"
click select "Select Bulk Bundle(s) Cardboard Box(es) Carton(s) Crate(s) Drum(s) (Fiberboard)…"
click input "text"
type input "1"
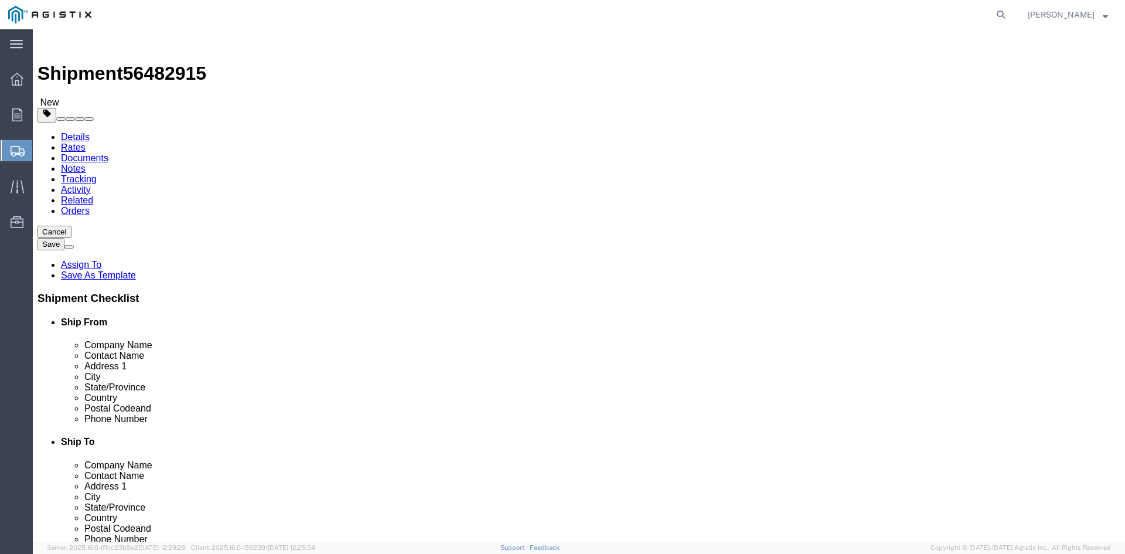
drag, startPoint x: 168, startPoint y: 249, endPoint x: 148, endPoint y: 249, distance: 20.5
click div "Number 1"
type input "25"
click input "text"
type input "36"
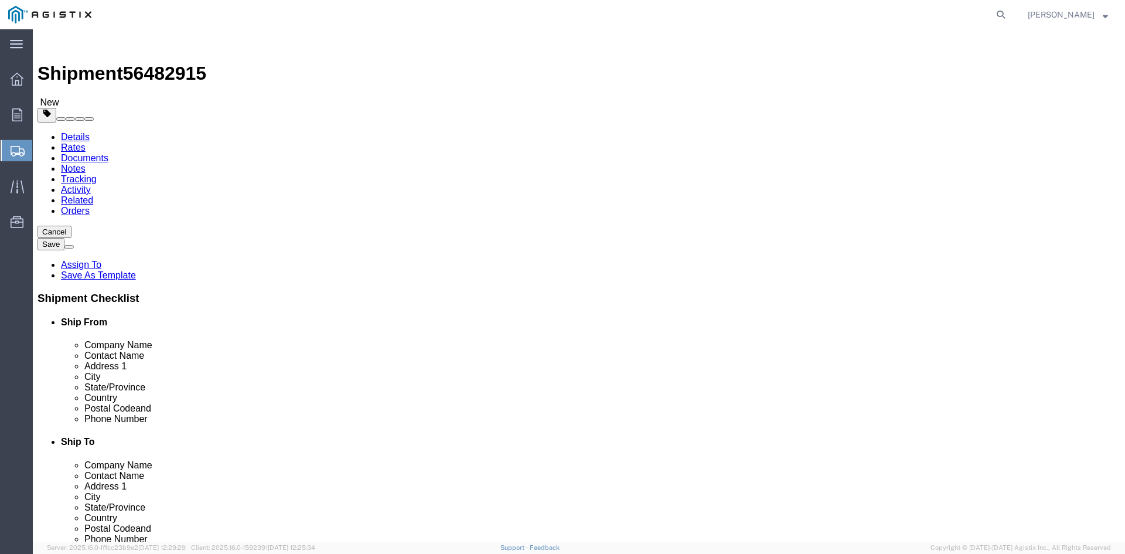
click input "text"
type input "42"
click input "text"
type input "71.50"
drag, startPoint x: 184, startPoint y: 294, endPoint x: 114, endPoint y: 294, distance: 69.8
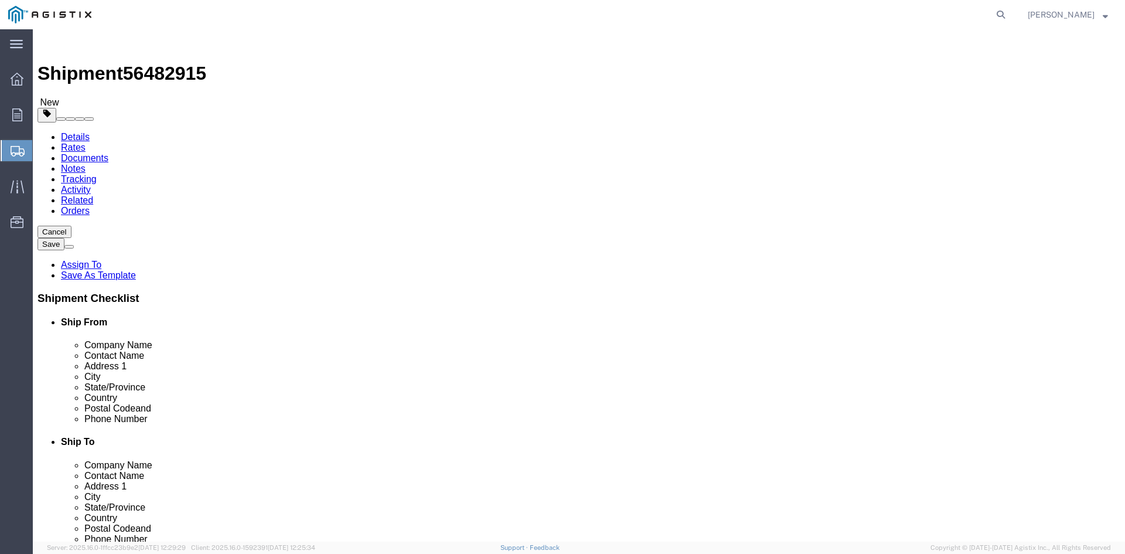
click div "Weight 0.00 Select kgs lbs Ship. t°"
type input "25466.89"
click link "Add Content"
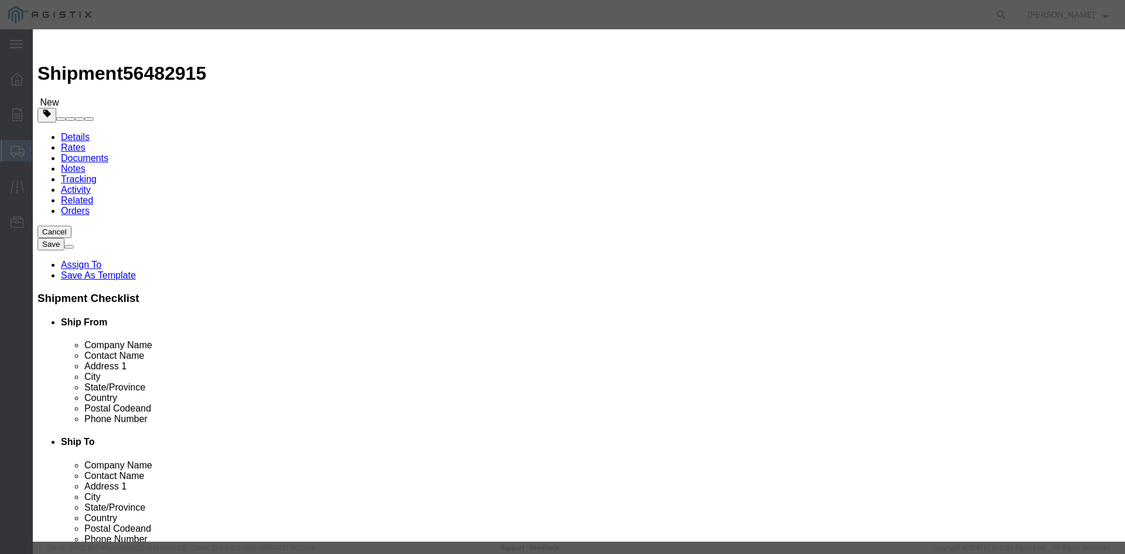
click input "text"
paste input "Overhead Transformer"
type input "Overhead Transformer"
drag, startPoint x: 355, startPoint y: 111, endPoint x: 329, endPoint y: 111, distance: 25.2
click div "Pieces 0 Select Bag Barrels 100Board Feet Bottle Box Blister Pack Carats Can Ca…"
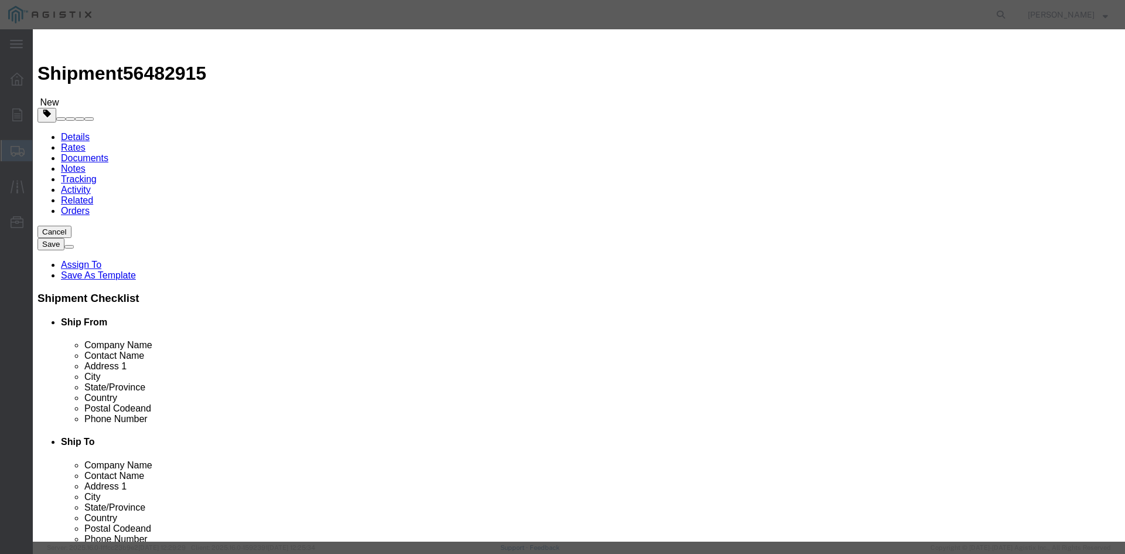
type input "25"
click input "text"
type input "1"
click select "Select 50 55 60 65 70 85 92.5 100 125 175 250 300 400"
select select "55"
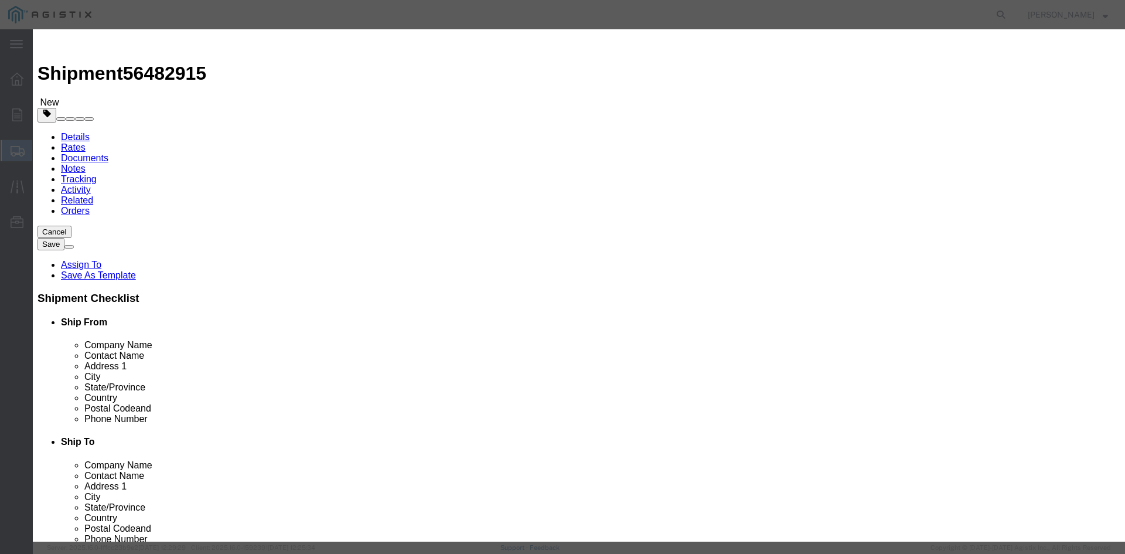
click select "Select 50 55 60 65 70 85 92.5 100 125 175 250 300 400"
click button "Save & Close"
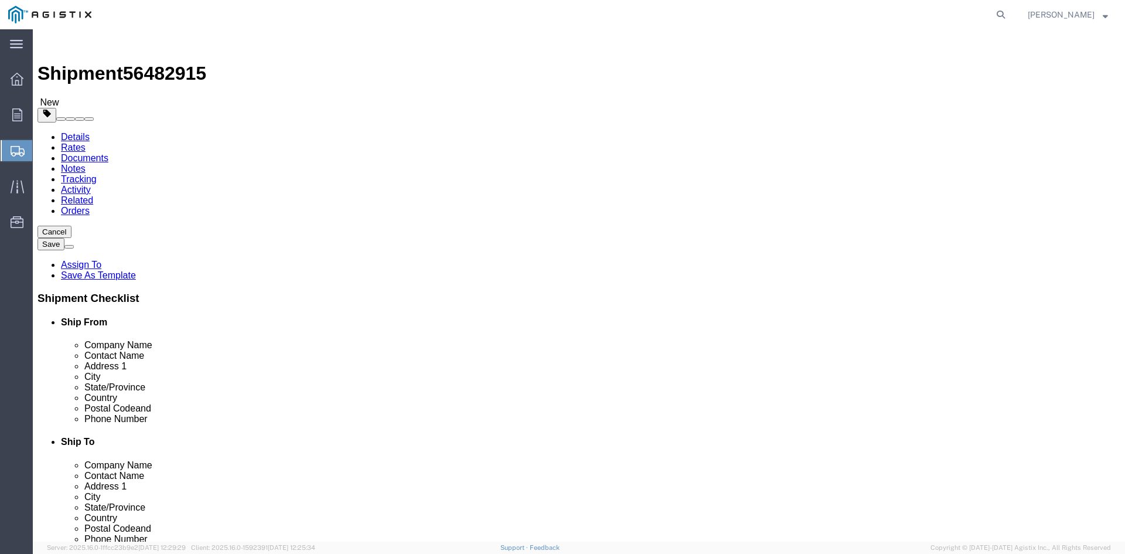
click link "Add Package"
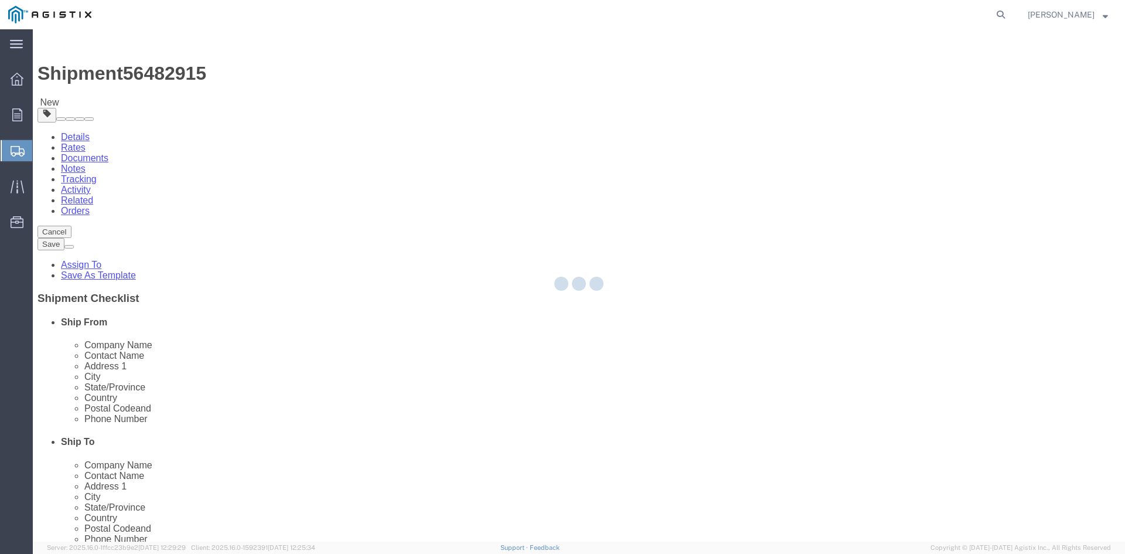
select select "PSNS"
select select "CBOX"
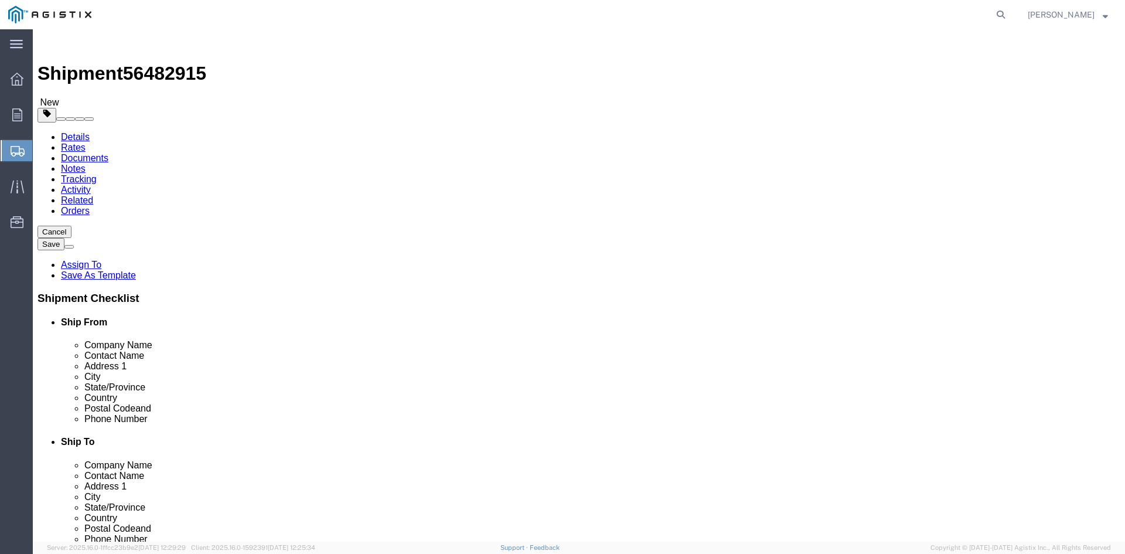
click span "button"
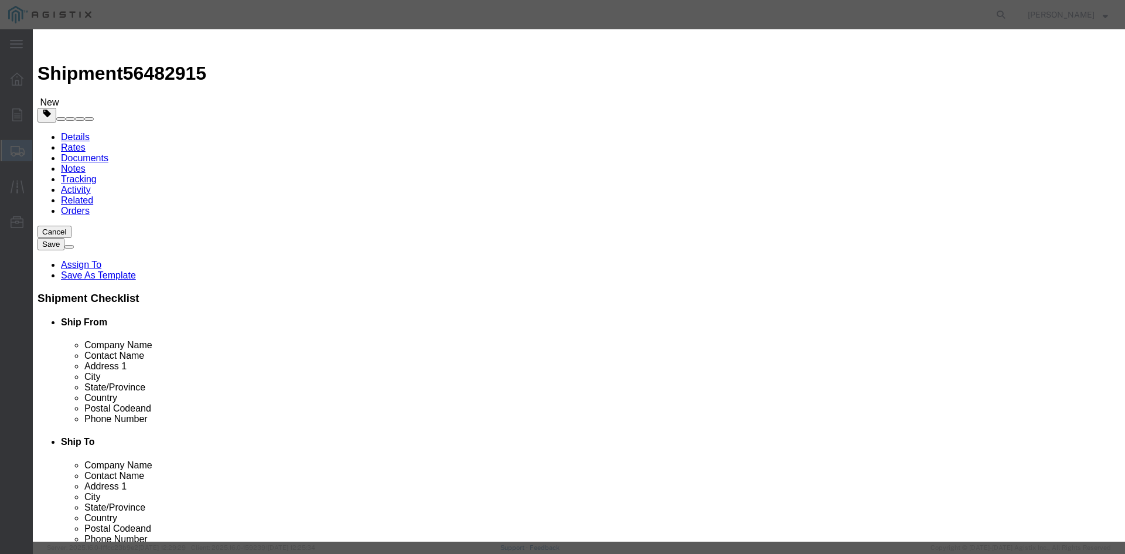
click button "Yes"
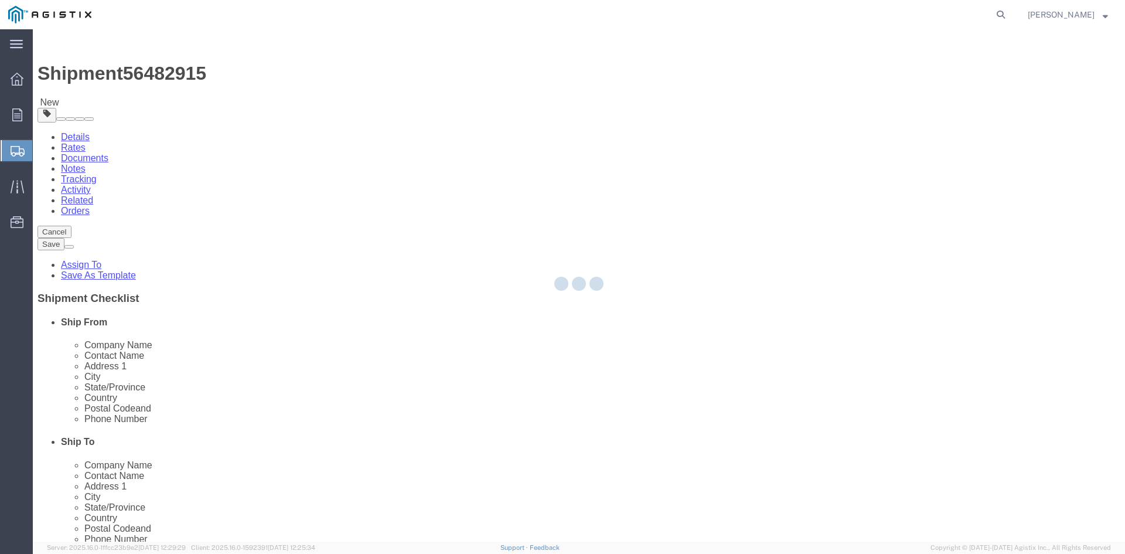
select select "PSNS"
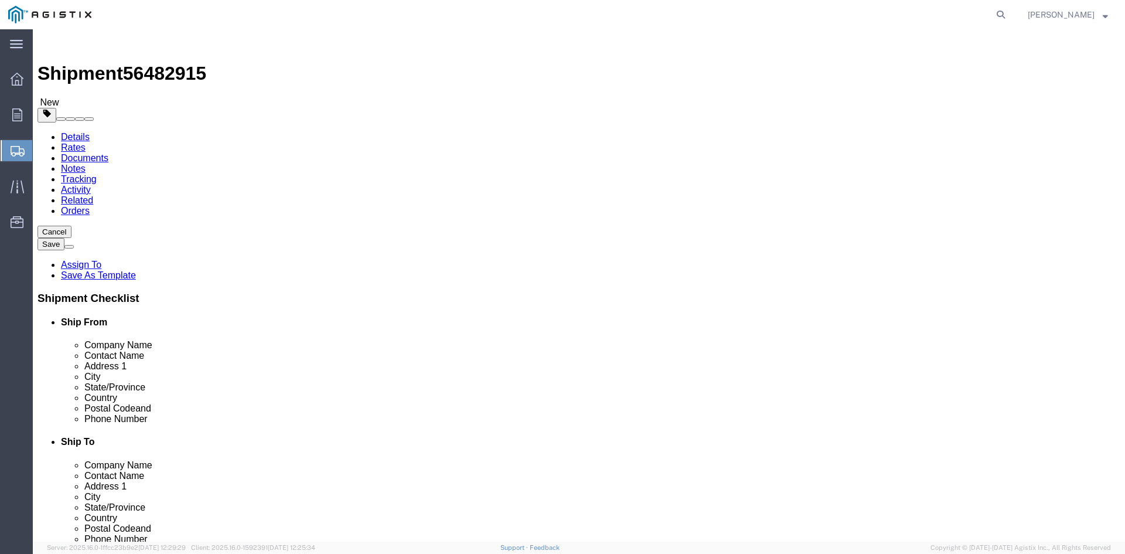
click icon
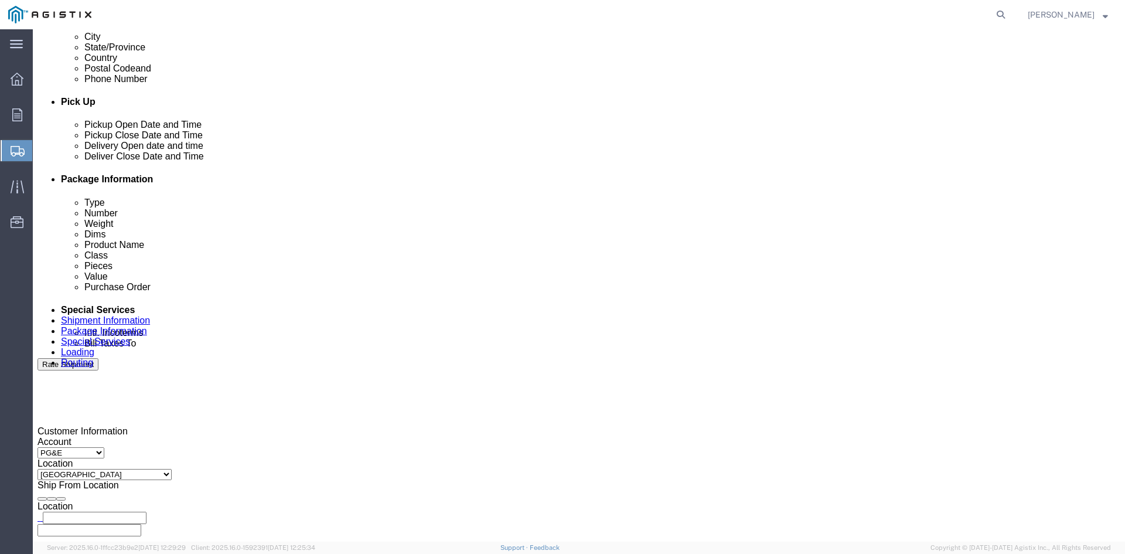
scroll to position [528, 0]
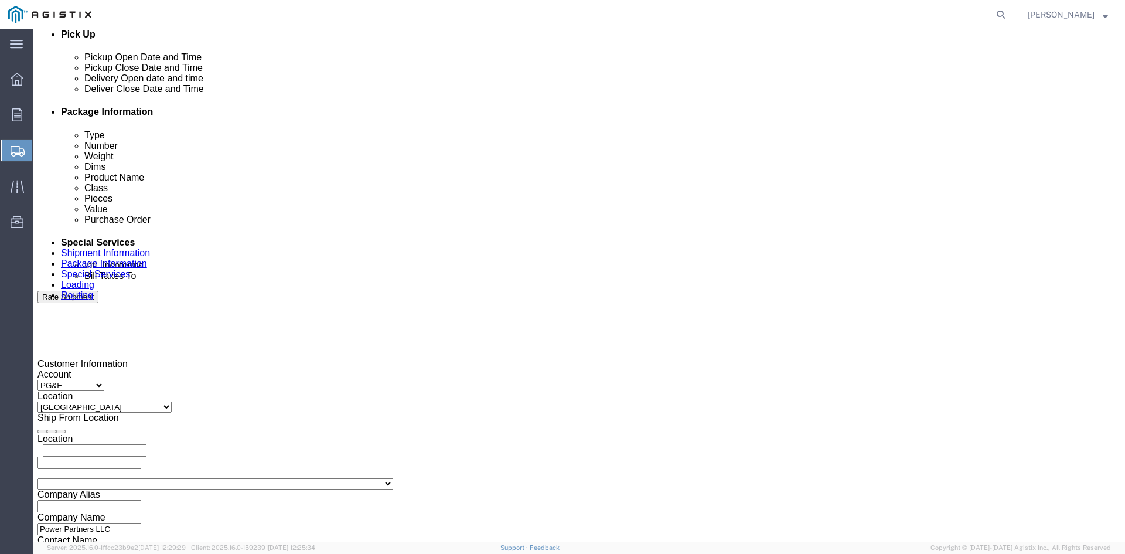
click input "text"
type input "[EMAIL_ADDRESS][DOMAIN_NAME]"
type input "z"
type input "sh"
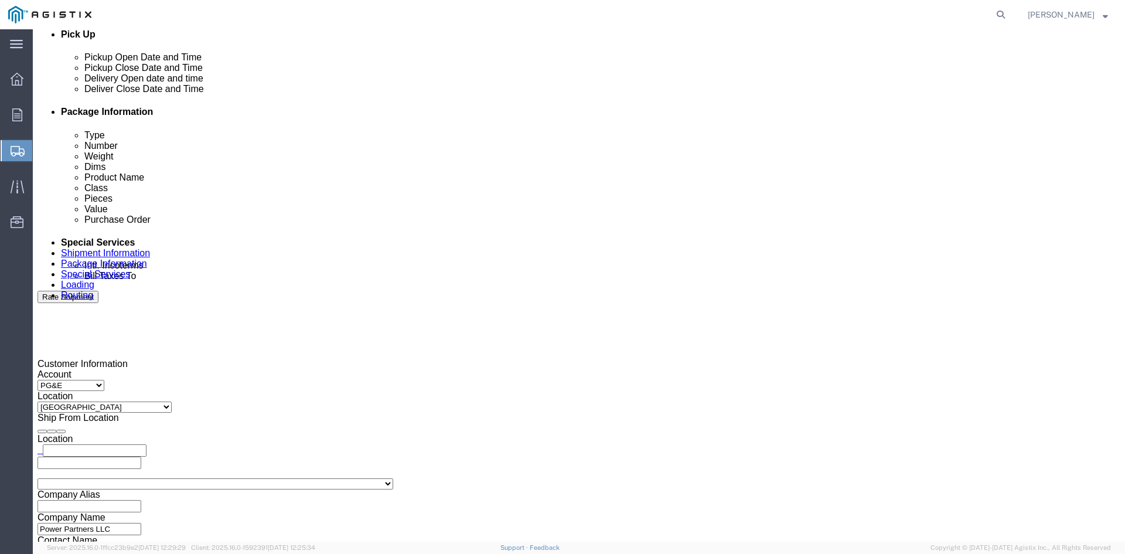
type input "ke"
type input "pri"
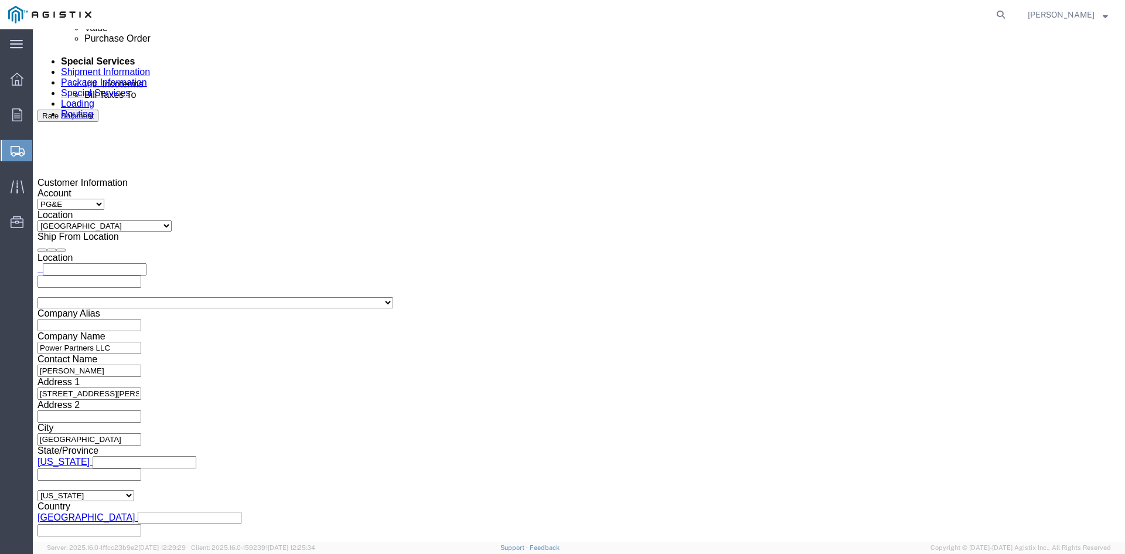
scroll to position [710, 0]
click button "Rate Shipment"
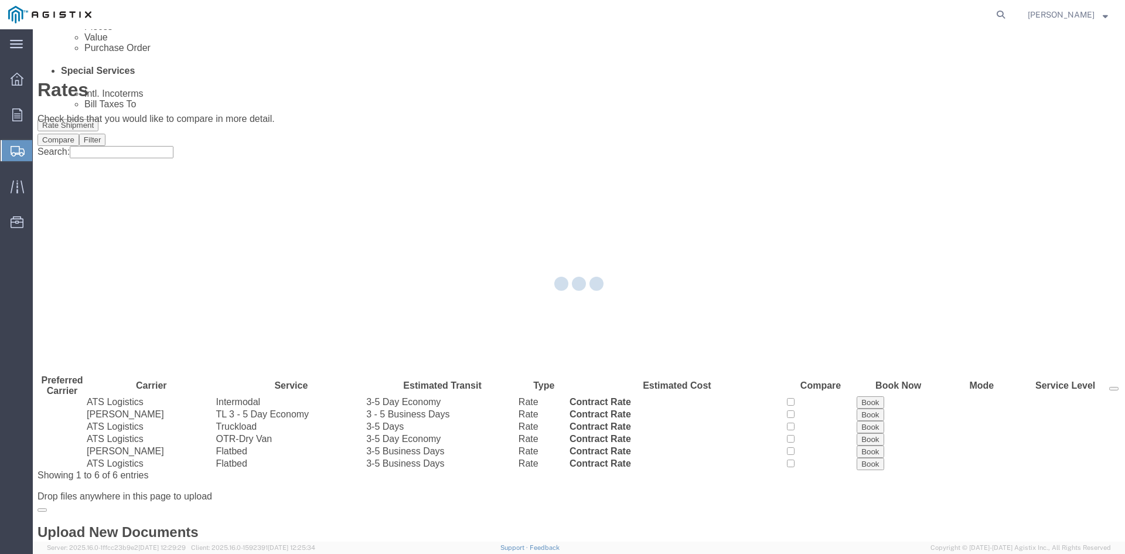
scroll to position [0, 0]
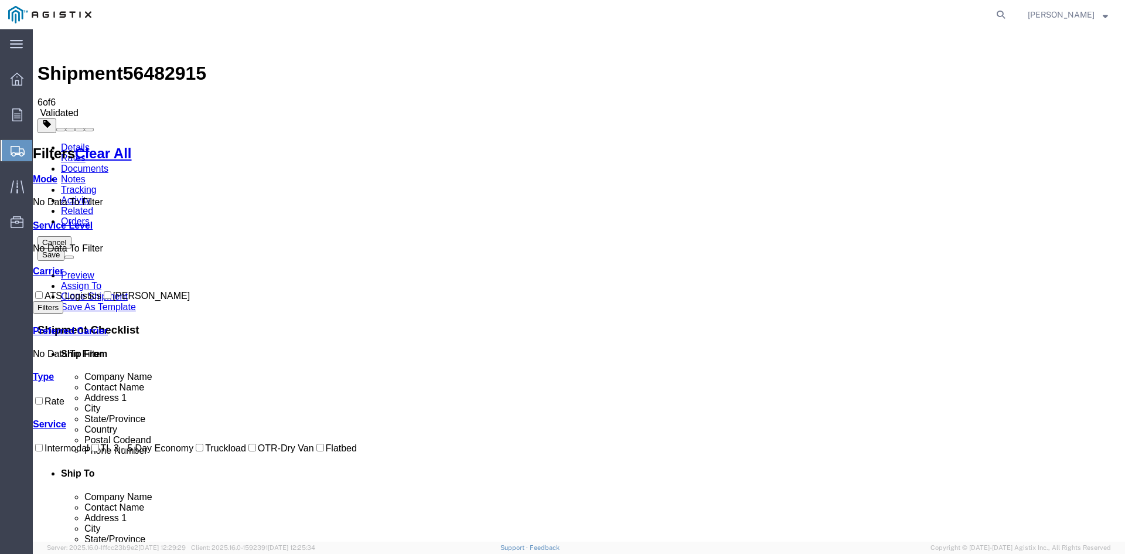
click at [43, 291] on input "ATS Logistics" at bounding box center [39, 295] width 8 height 8
checkbox input "true"
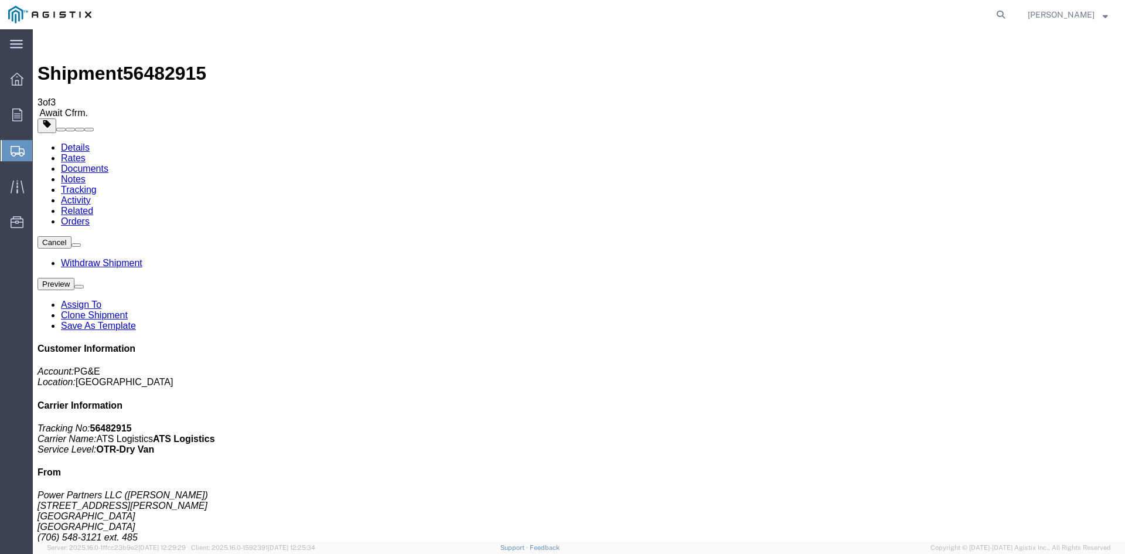
click at [0, 0] on span "Shipment Manager" at bounding box center [0, 0] width 0 height 0
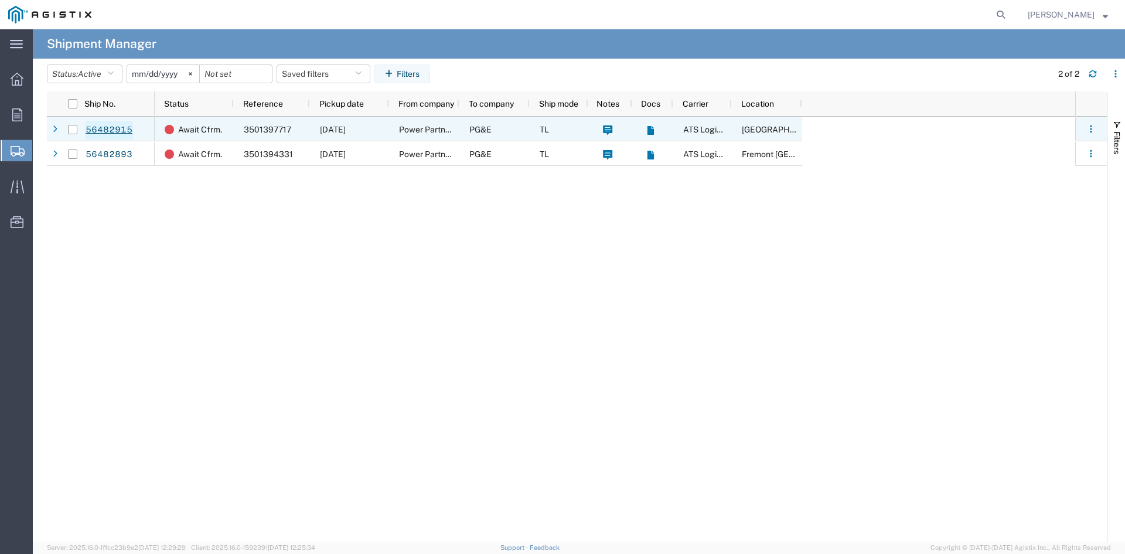
click at [108, 130] on link "56482915" at bounding box center [109, 130] width 48 height 19
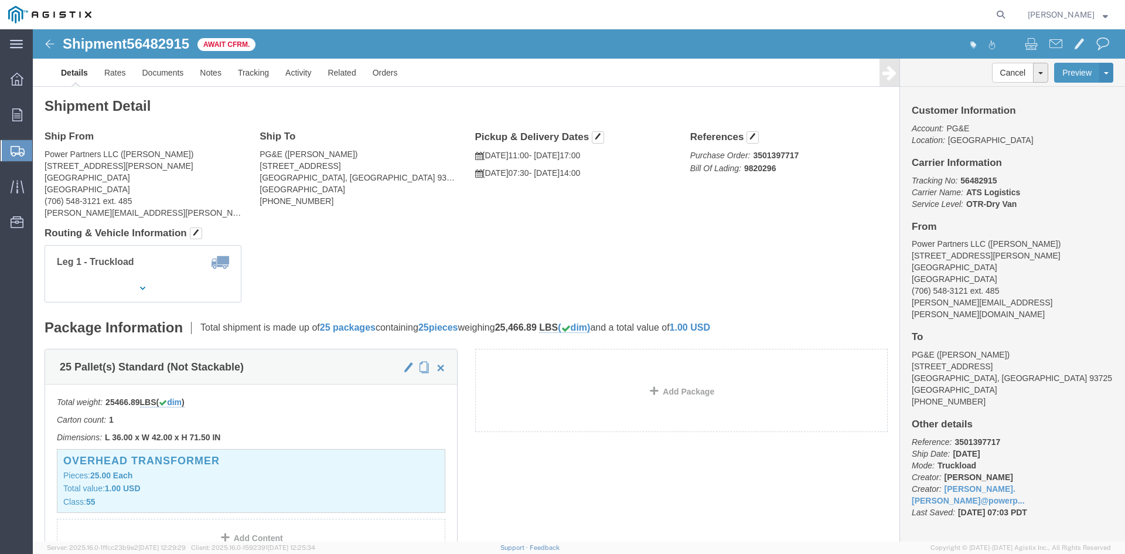
click img
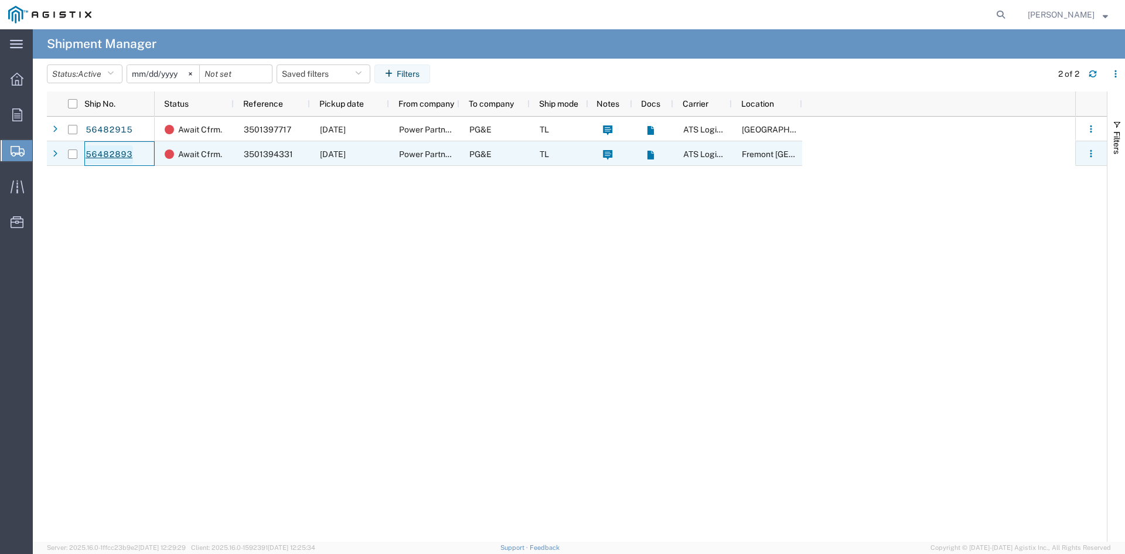
click at [114, 153] on link "56482893" at bounding box center [109, 154] width 48 height 19
